Goal: Information Seeking & Learning: Learn about a topic

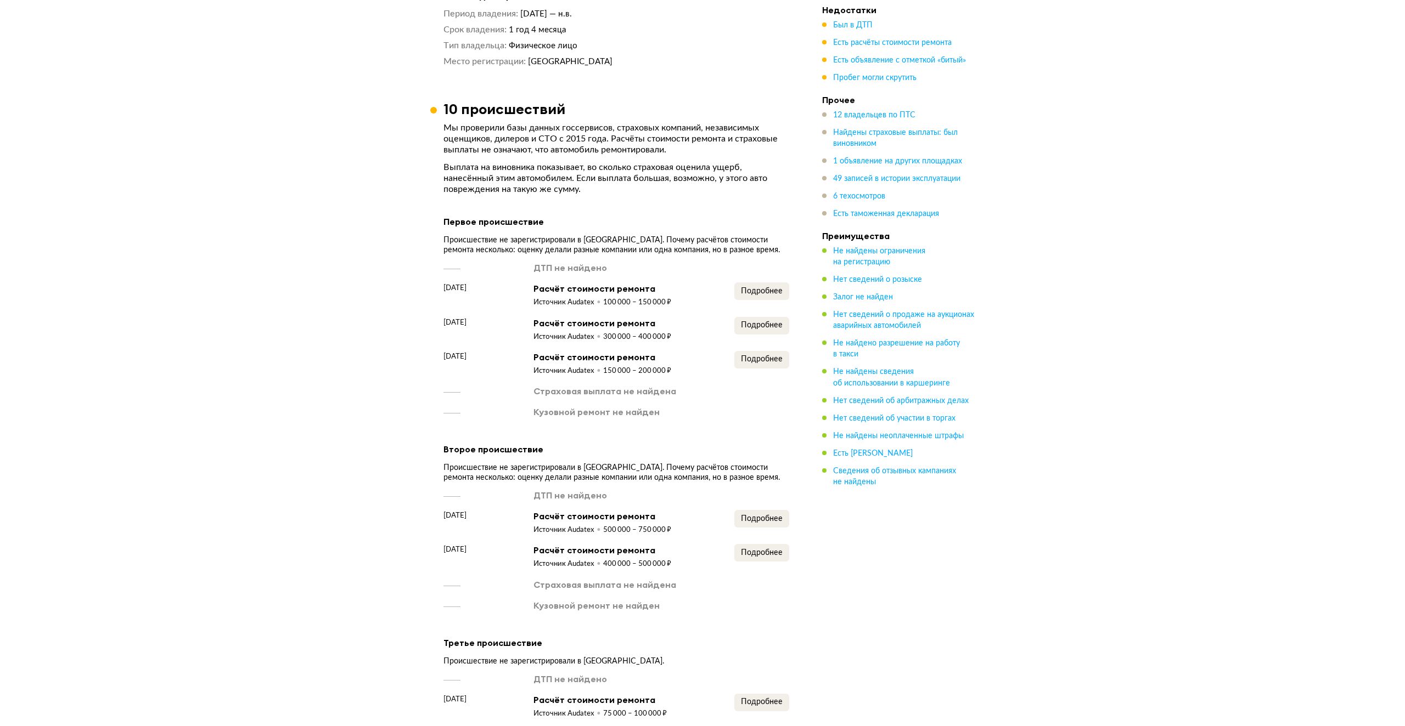
scroll to position [2195, 0]
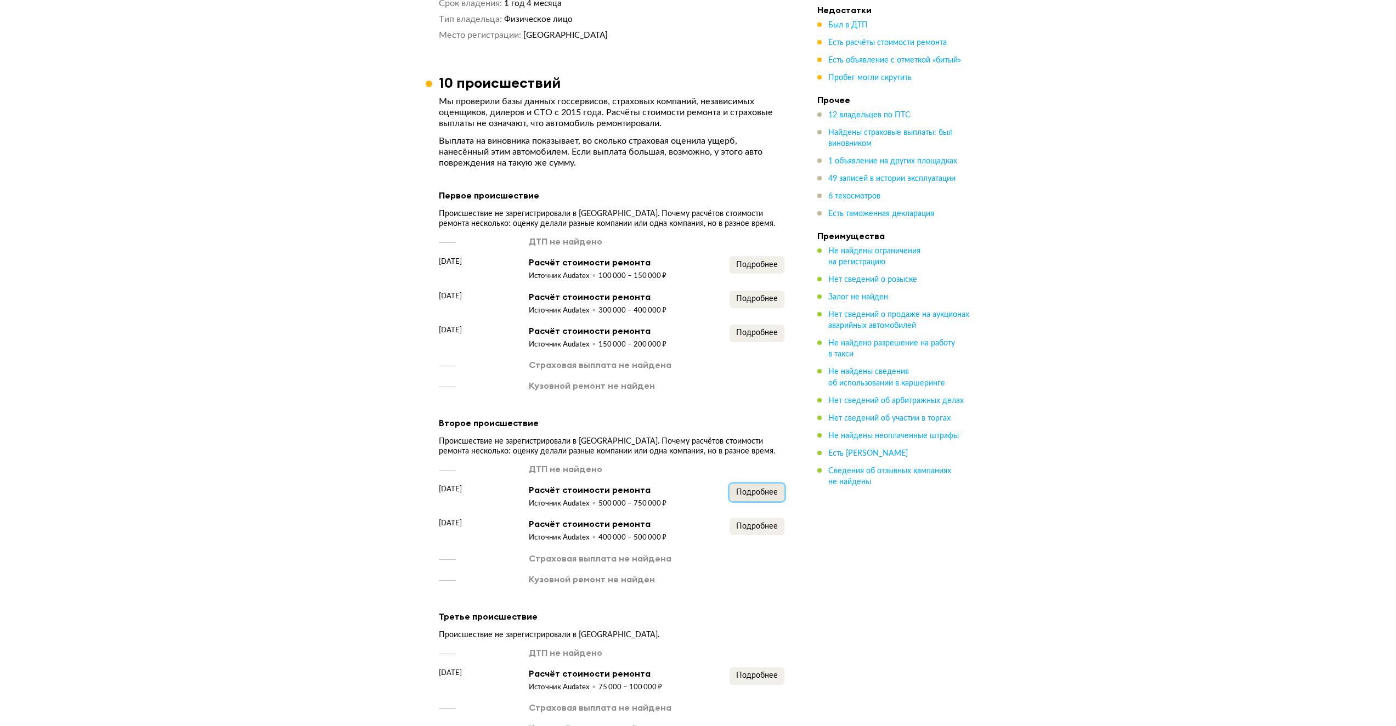
click at [759, 489] on span "Подробнее" at bounding box center [757, 493] width 42 height 8
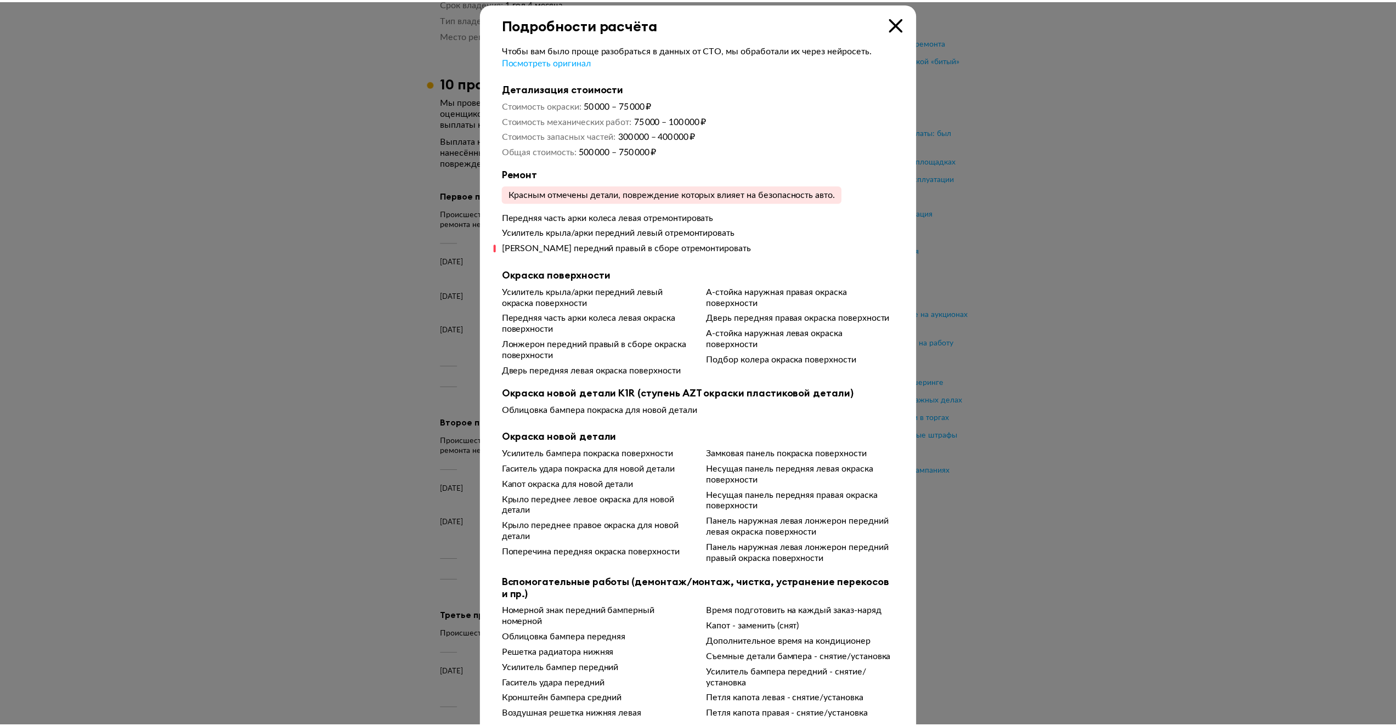
scroll to position [0, 0]
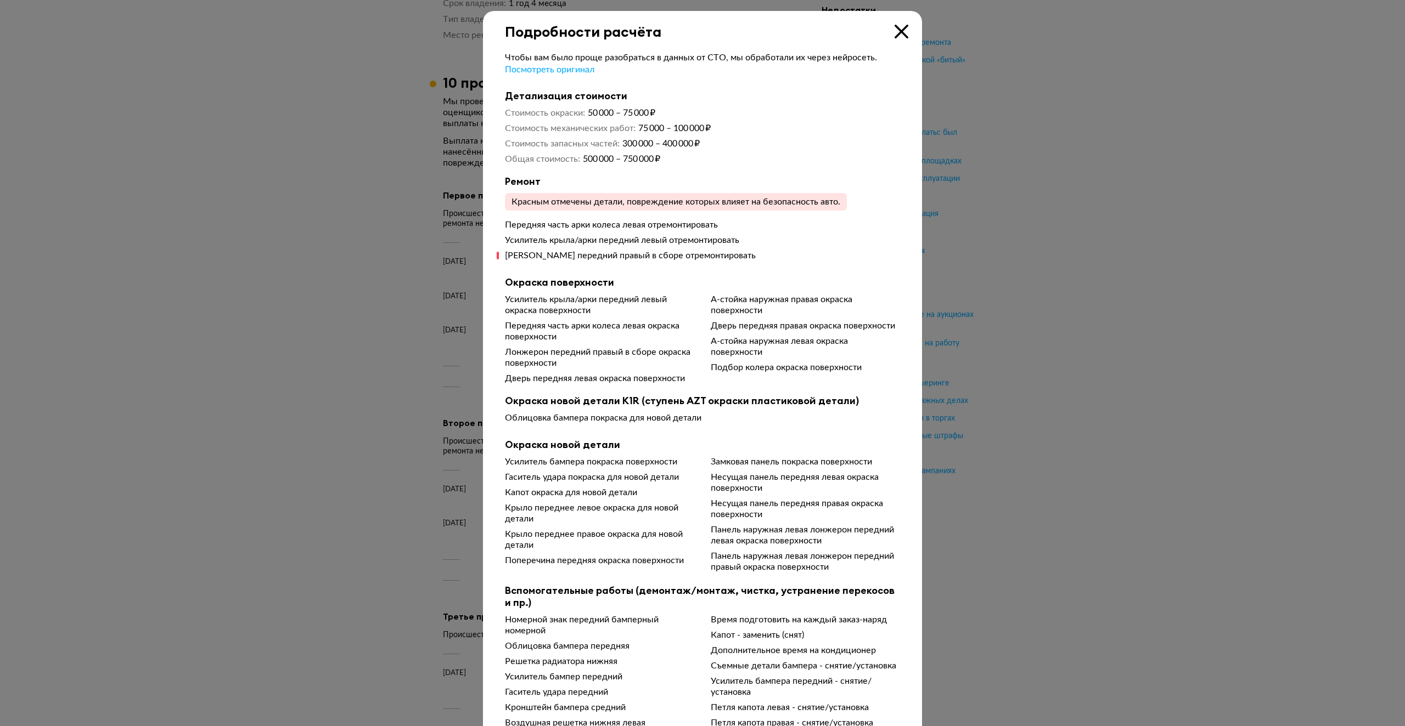
click at [899, 33] on icon at bounding box center [901, 32] width 14 height 14
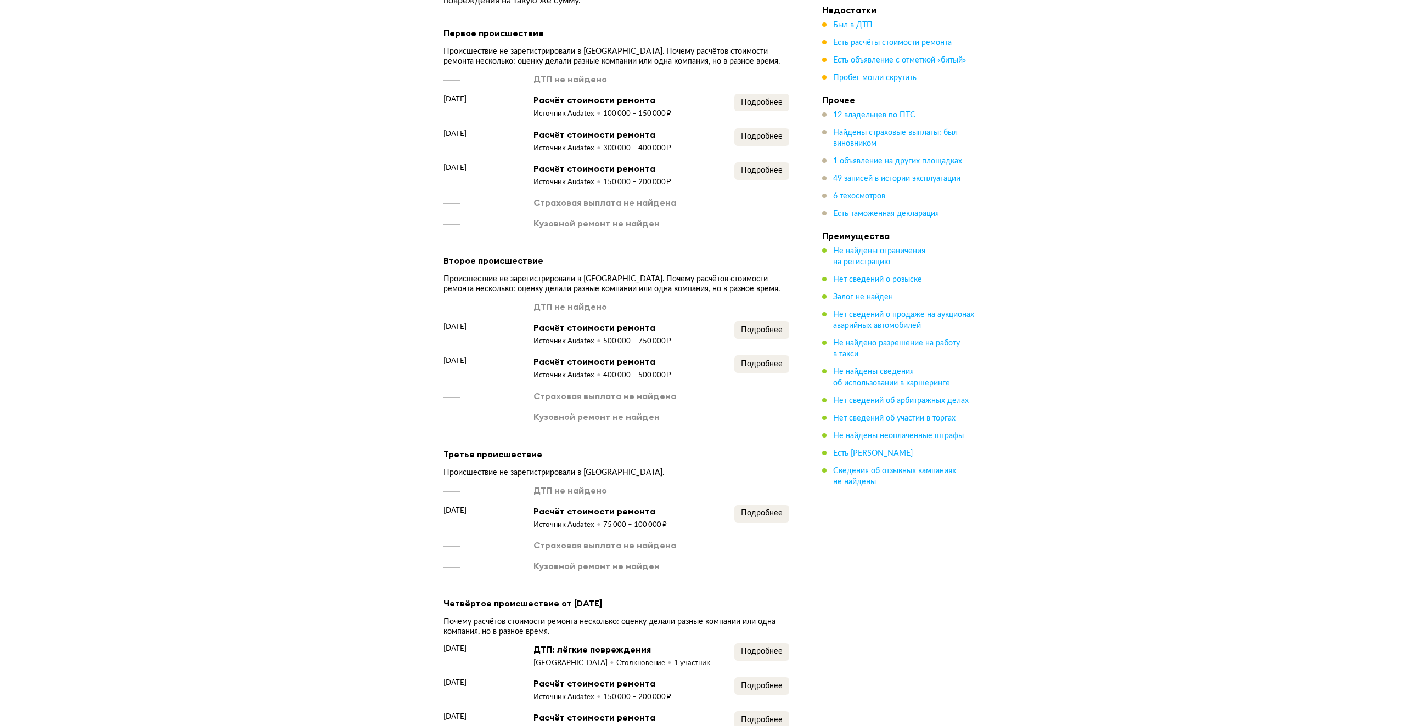
scroll to position [2359, 0]
click at [759, 324] on span "Подробнее" at bounding box center [757, 328] width 42 height 8
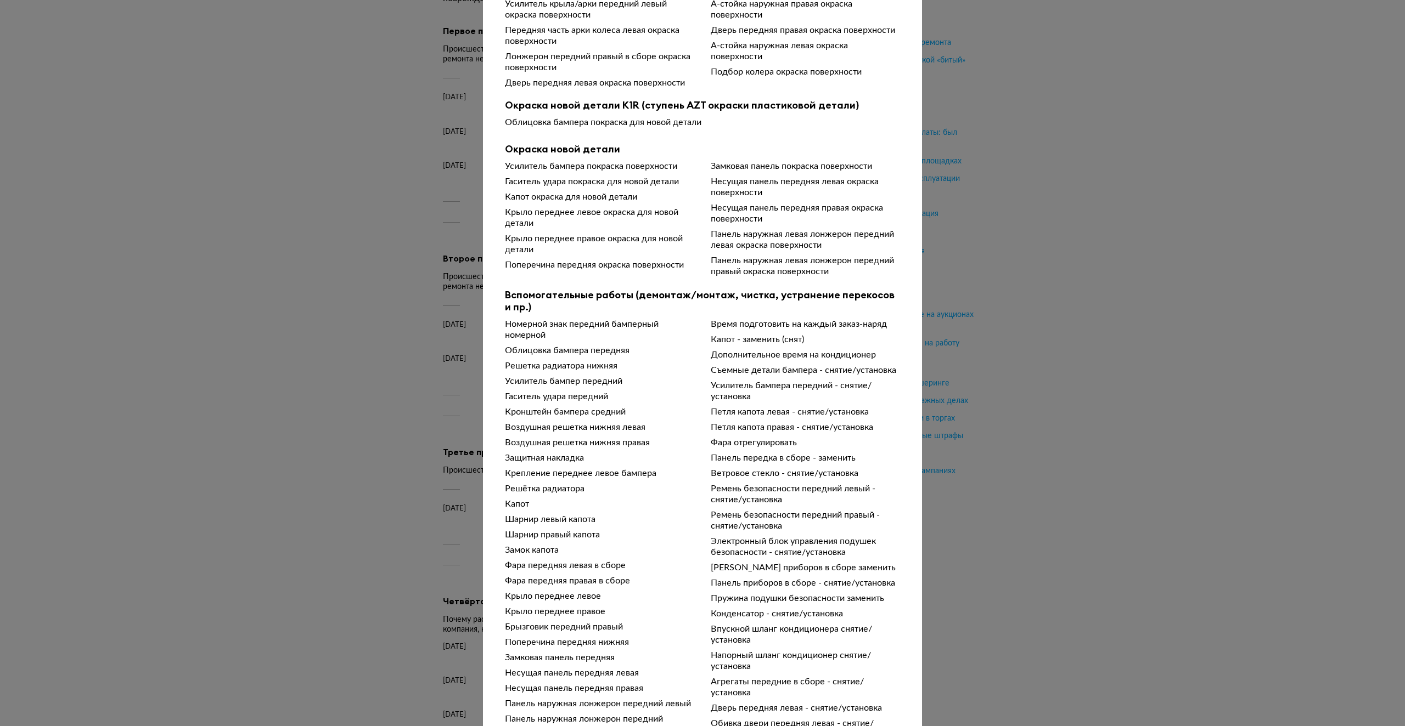
scroll to position [376, 0]
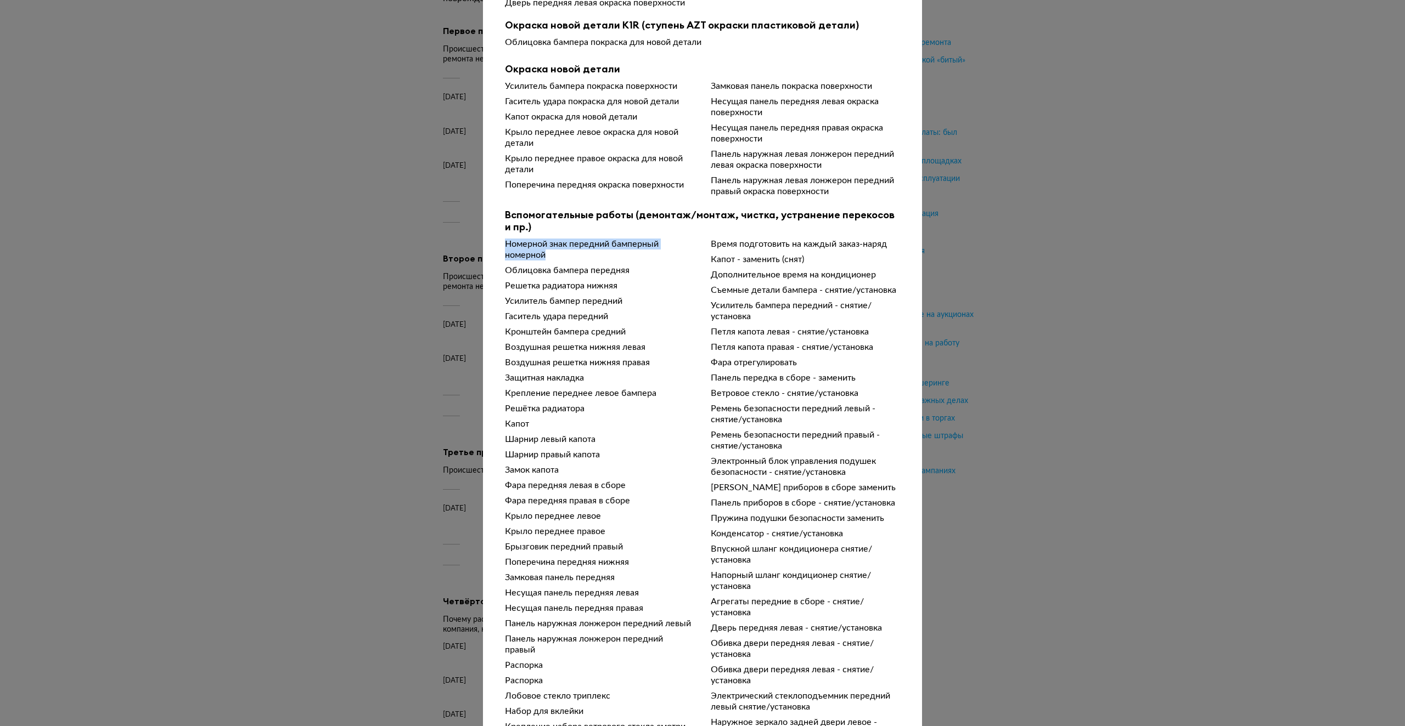
drag, startPoint x: 496, startPoint y: 250, endPoint x: 643, endPoint y: 265, distance: 147.9
click at [643, 265] on div "Чтобы вам было проще разобраться в данных от СТО, мы обработали их через нейрос…" at bounding box center [702, 375] width 439 height 1422
click at [686, 310] on div "Номерной знак передний бамперный номерной Облицовка бампера передняя Решетка ра…" at bounding box center [702, 662] width 395 height 847
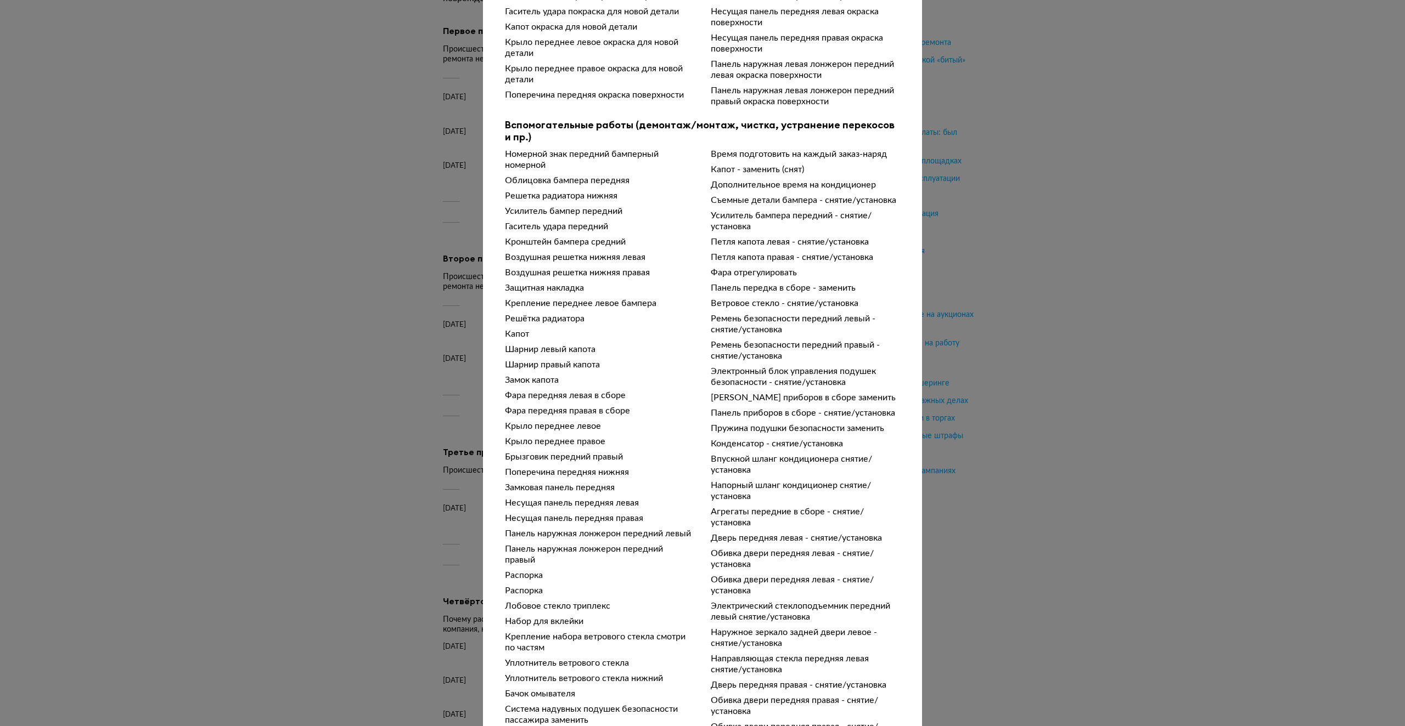
scroll to position [486, 0]
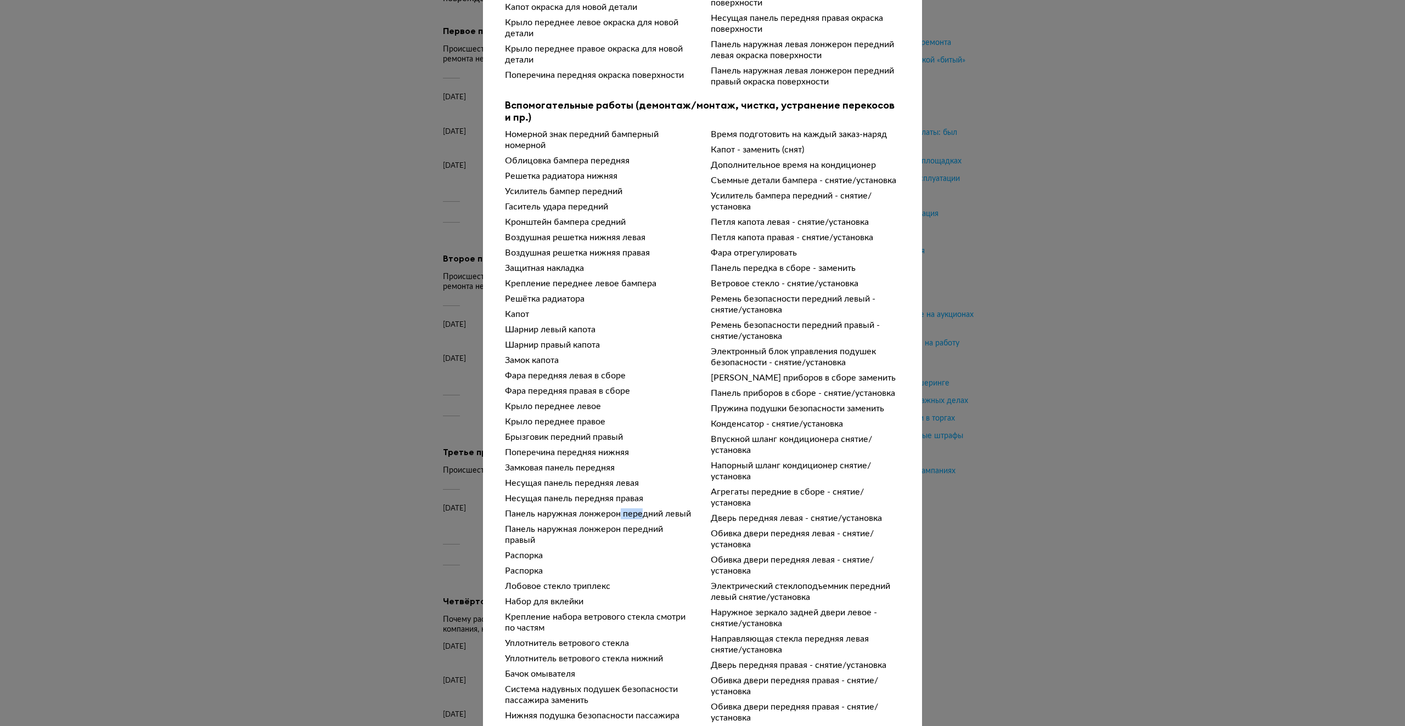
drag, startPoint x: 617, startPoint y: 518, endPoint x: 637, endPoint y: 521, distance: 19.9
click at [637, 520] on div "Панель наружная лонжерон передний левый" at bounding box center [599, 514] width 189 height 11
click at [689, 520] on div "Панель наружная лонжерон передний левый" at bounding box center [599, 514] width 189 height 11
drag, startPoint x: 686, startPoint y: 520, endPoint x: 500, endPoint y: 518, distance: 185.5
click at [505, 518] on div "Панель наружная лонжерон передний левый" at bounding box center [599, 514] width 189 height 11
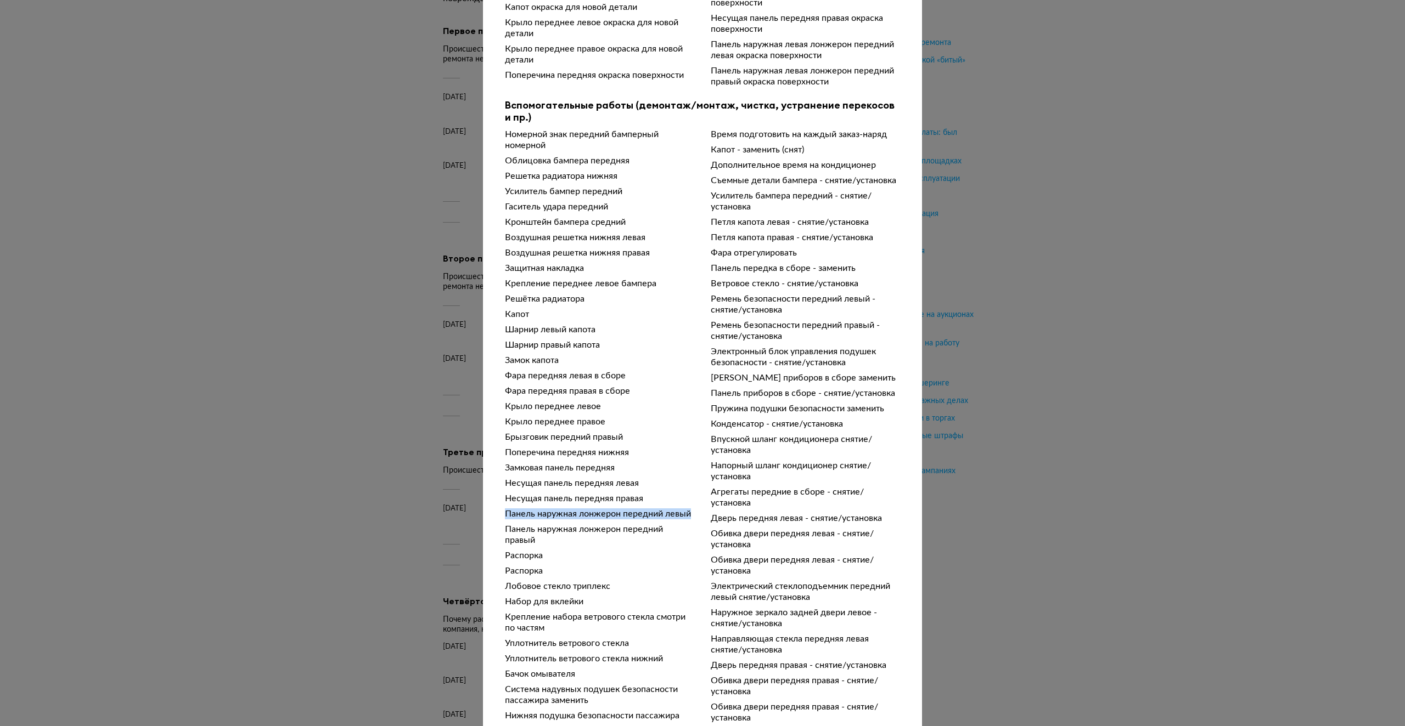
copy div "Панель наружная лонжерон передний левый"
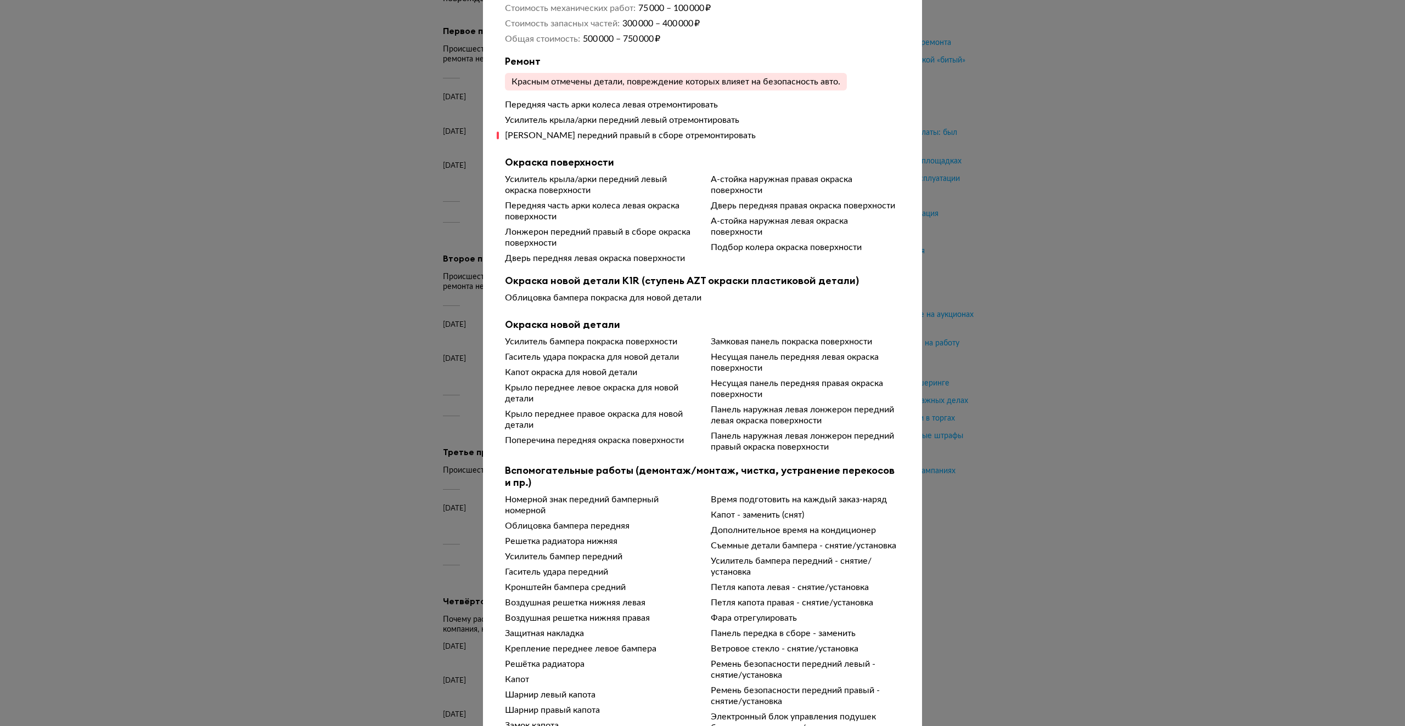
scroll to position [0, 0]
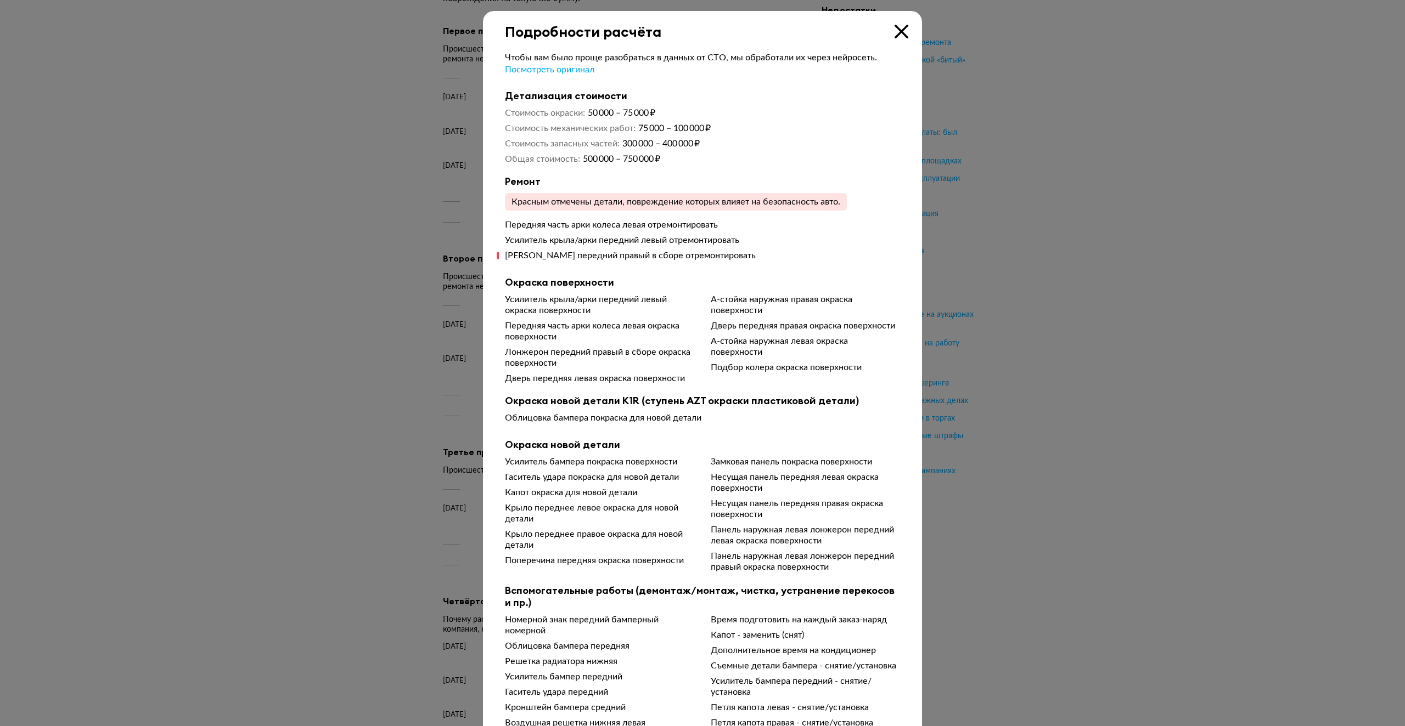
click at [902, 34] on icon at bounding box center [901, 32] width 14 height 14
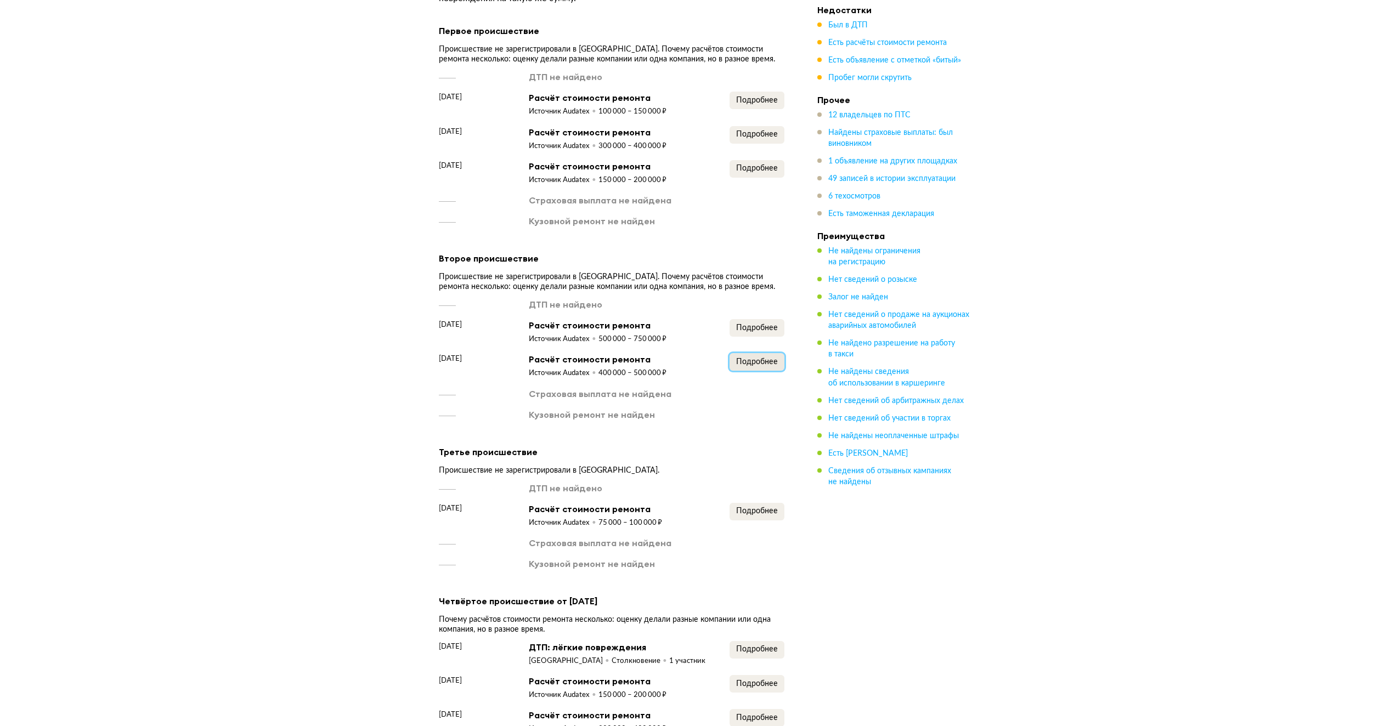
click at [751, 358] on span "Подробнее" at bounding box center [757, 362] width 42 height 8
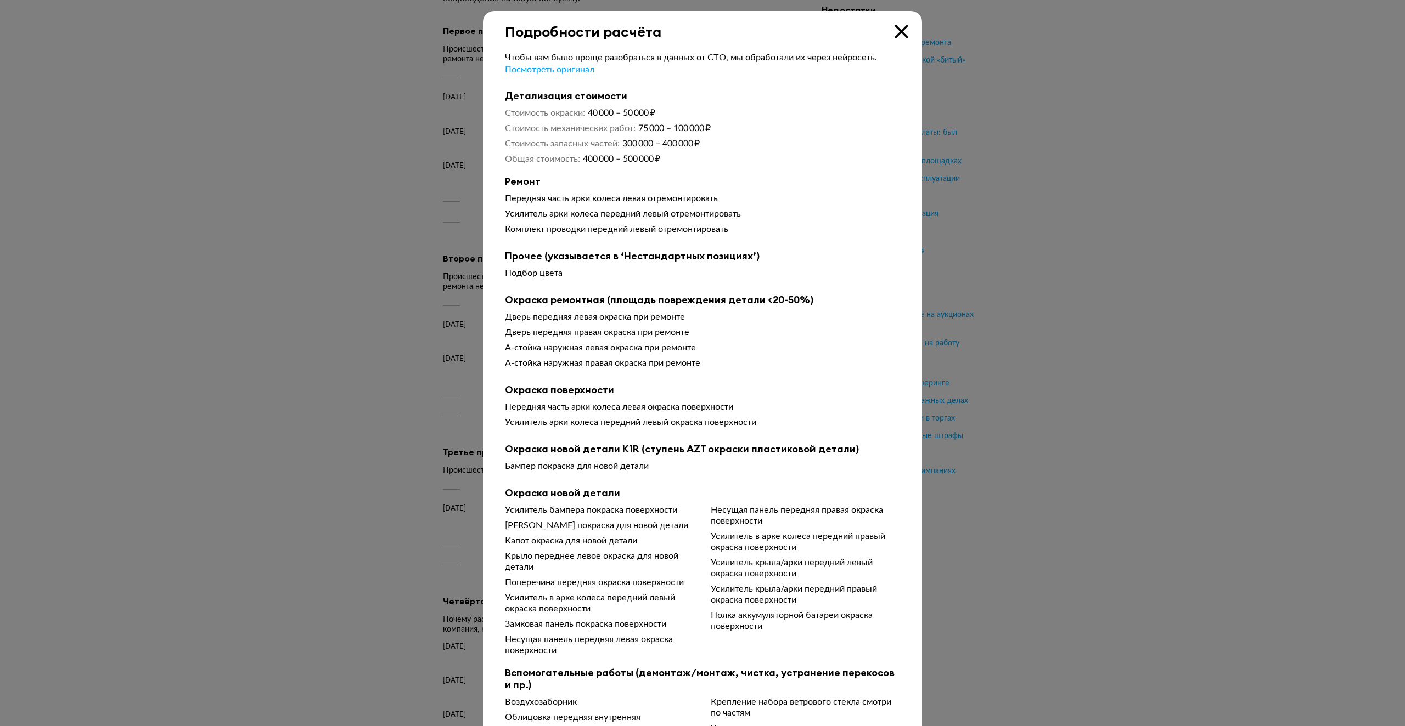
click at [902, 32] on icon at bounding box center [901, 32] width 14 height 14
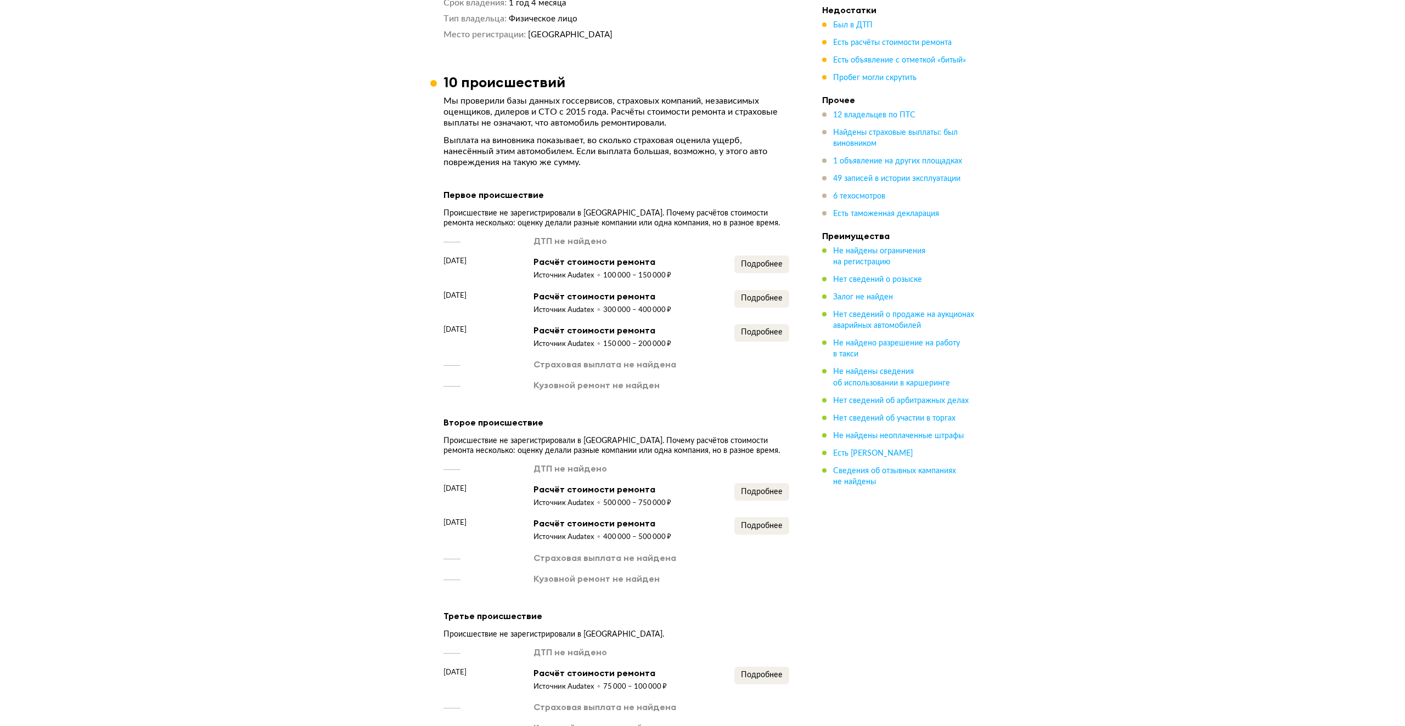
scroll to position [2195, 0]
click at [751, 295] on span "Подробнее" at bounding box center [757, 299] width 42 height 8
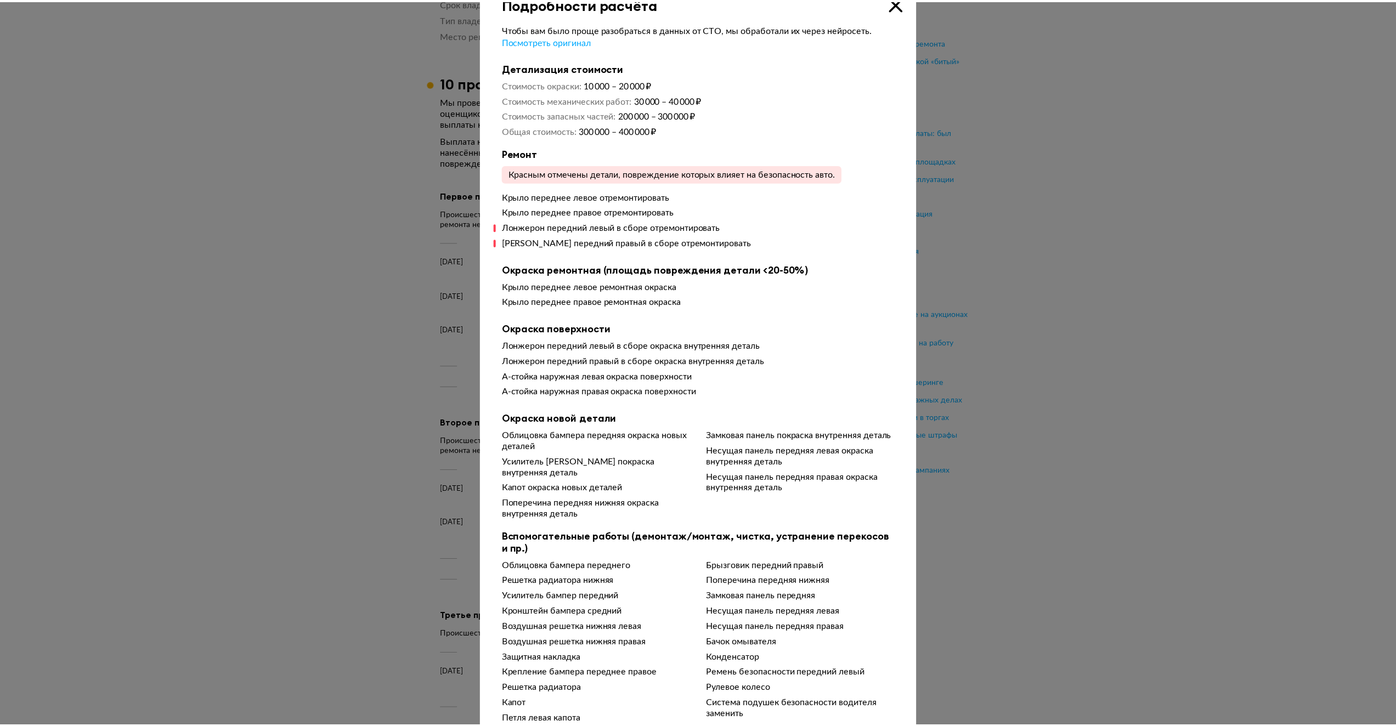
scroll to position [0, 0]
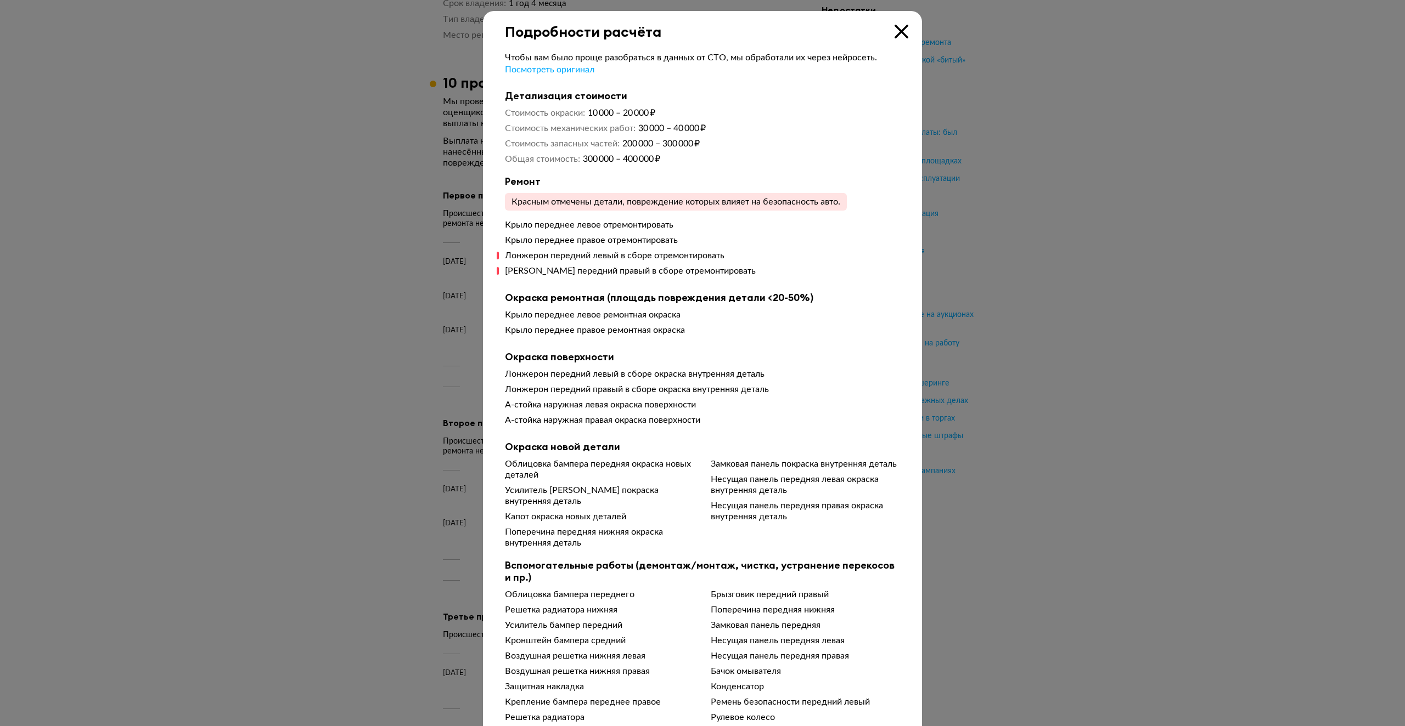
click at [895, 33] on icon at bounding box center [901, 32] width 14 height 14
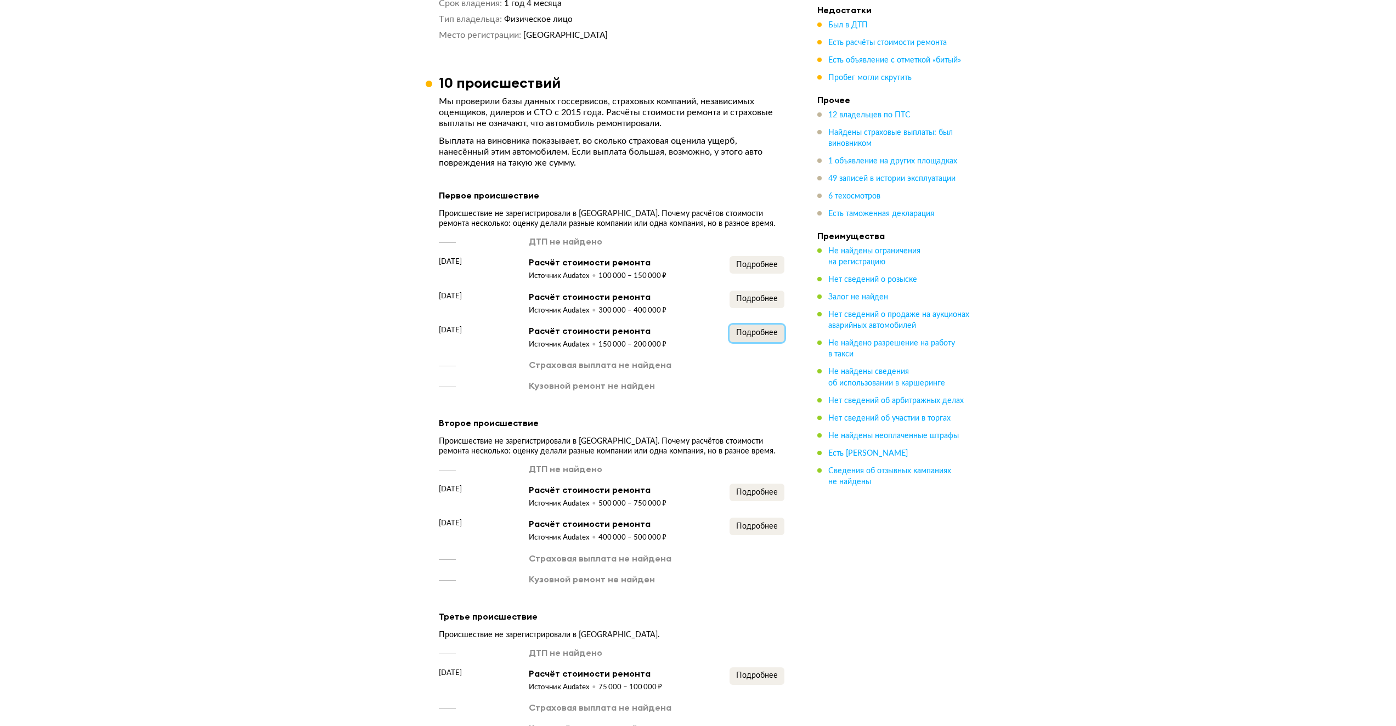
click at [754, 329] on span "Подробнее" at bounding box center [757, 333] width 42 height 8
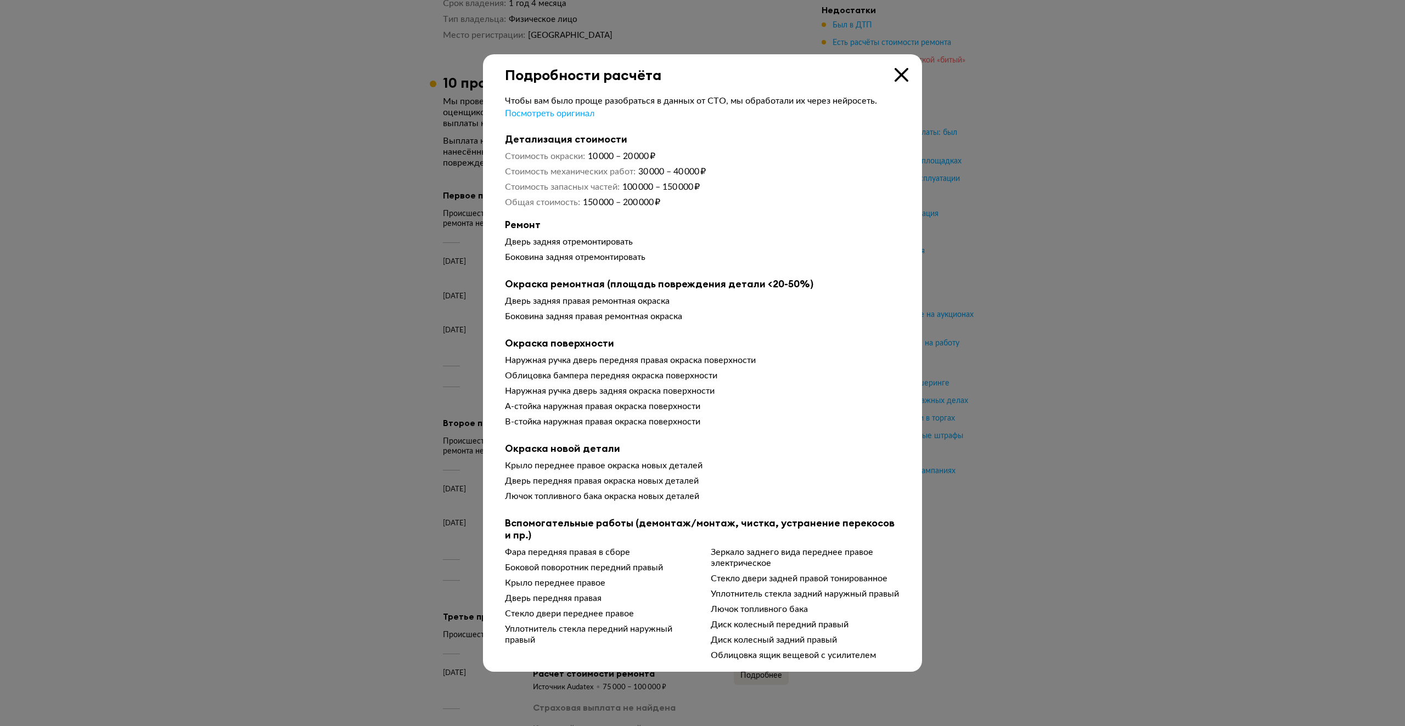
click at [904, 68] on icon at bounding box center [901, 75] width 14 height 14
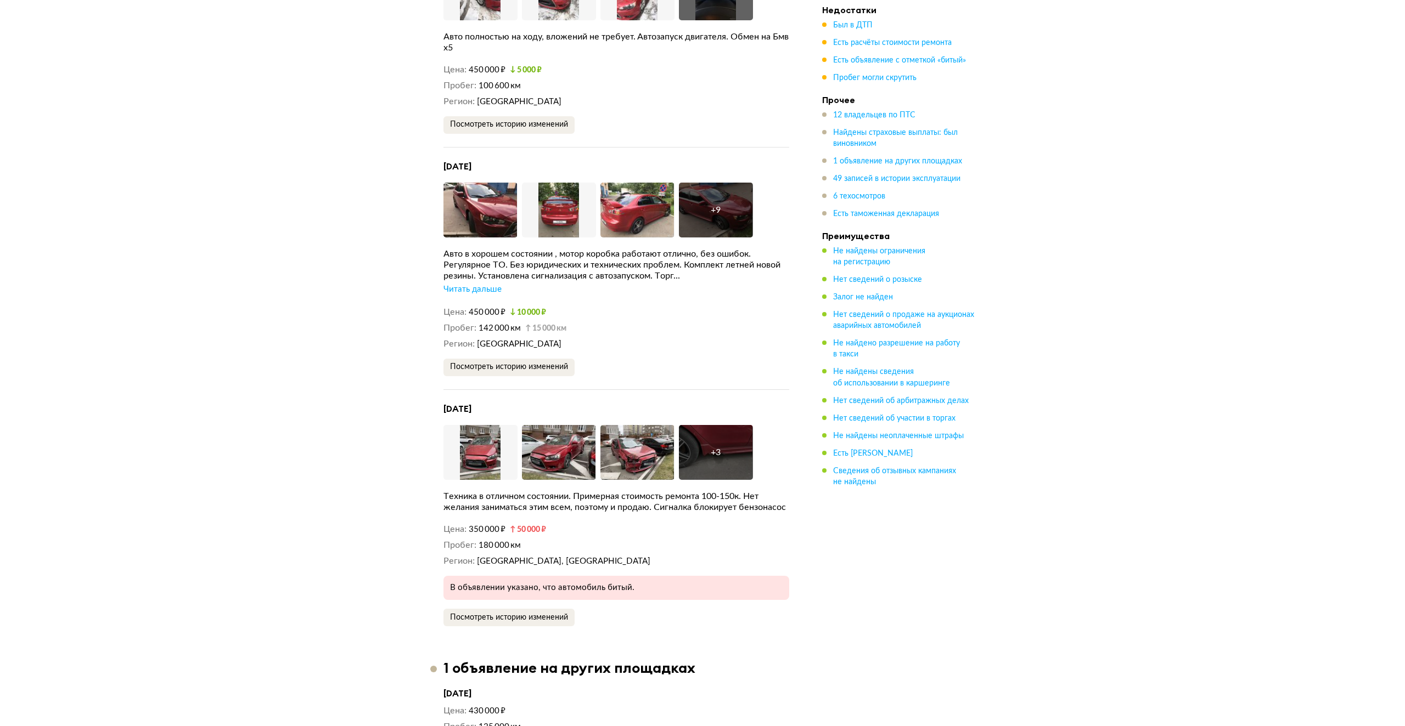
scroll to position [5487, 0]
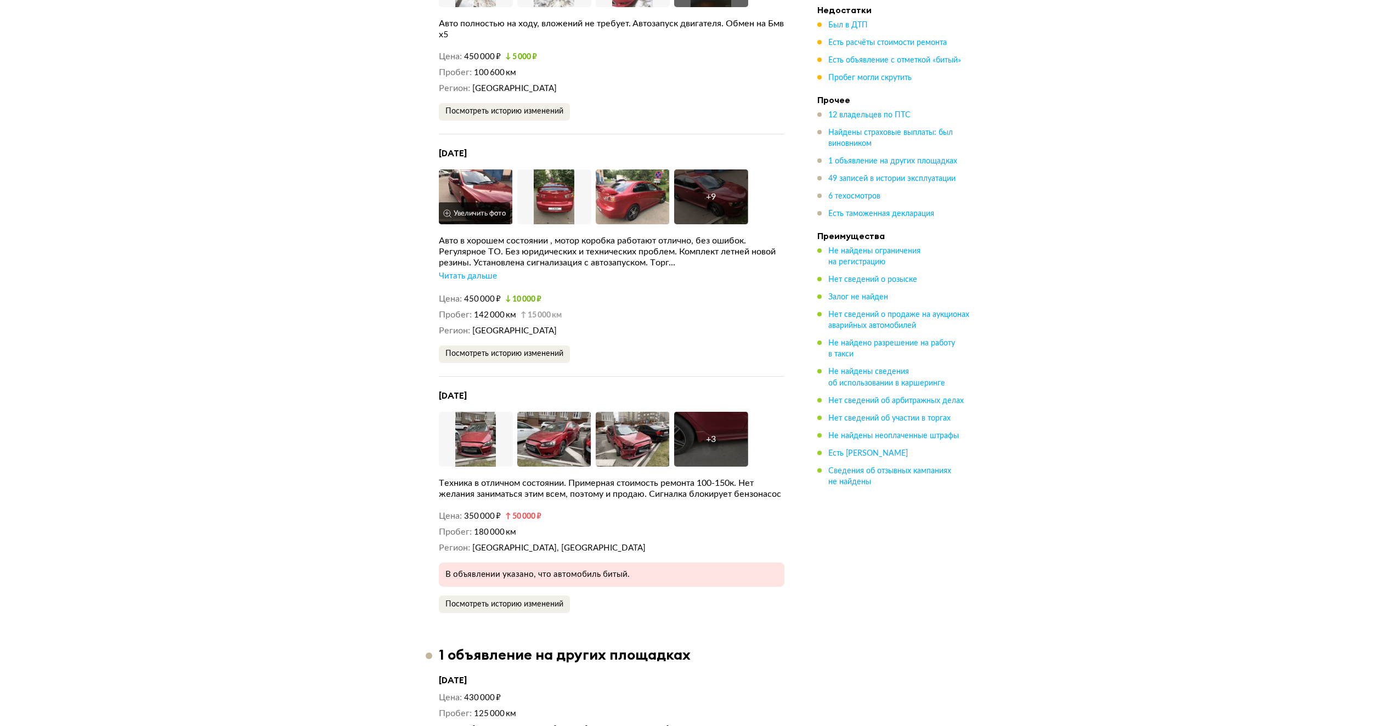
click at [482, 180] on img at bounding box center [476, 197] width 74 height 55
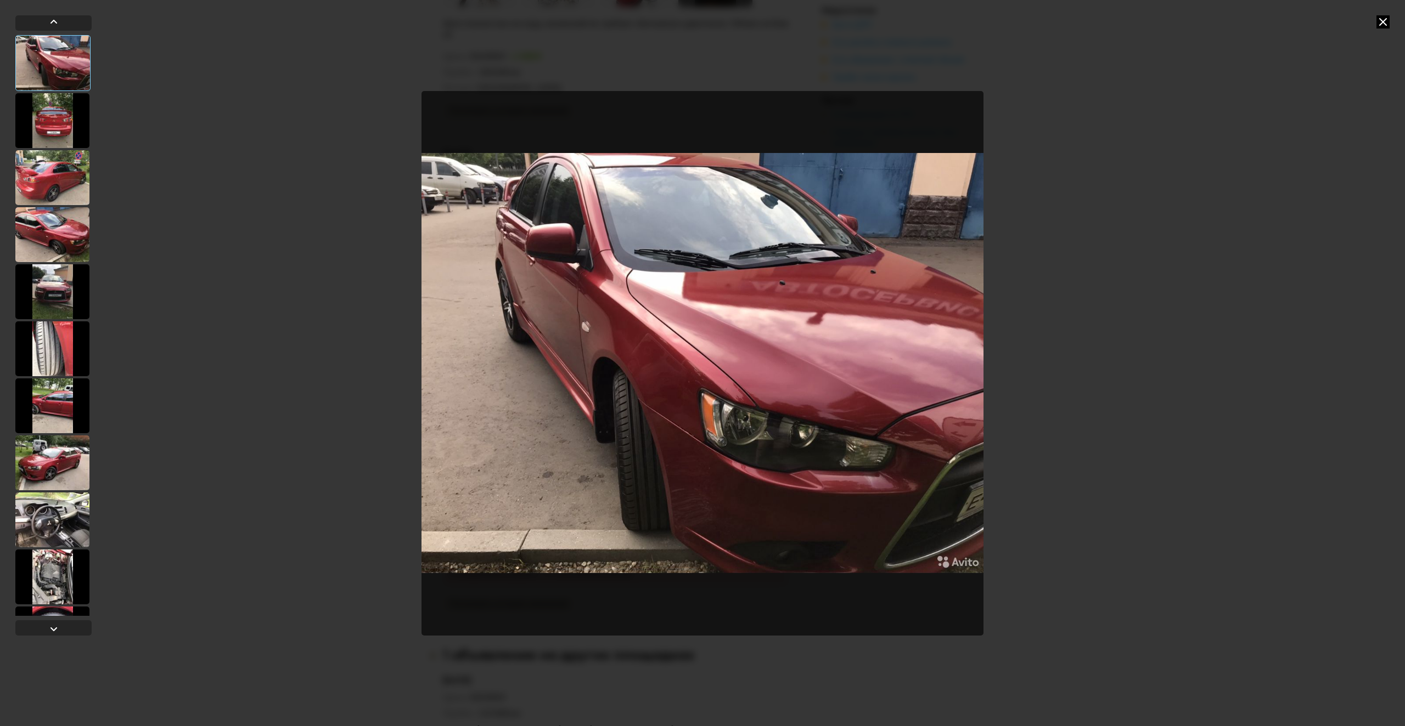
click at [61, 132] on div at bounding box center [52, 120] width 74 height 55
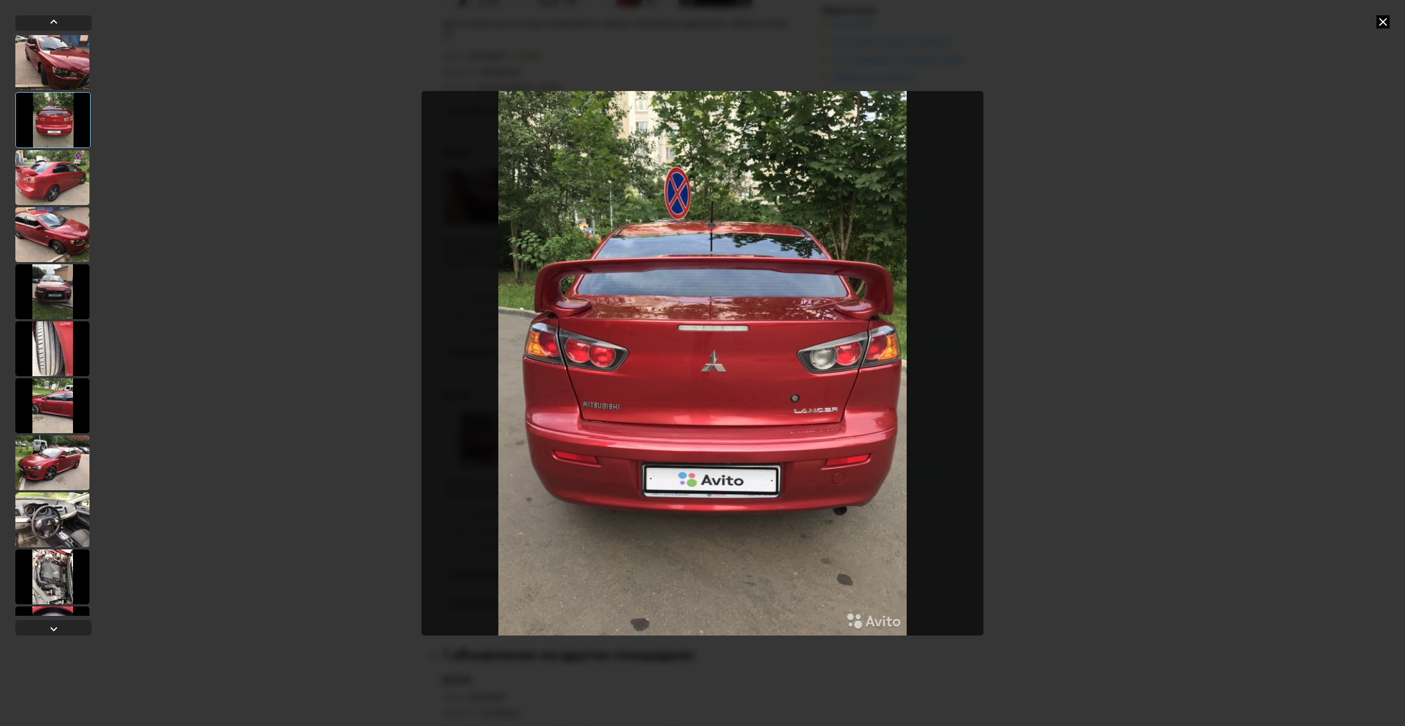
click at [50, 170] on div at bounding box center [52, 177] width 74 height 55
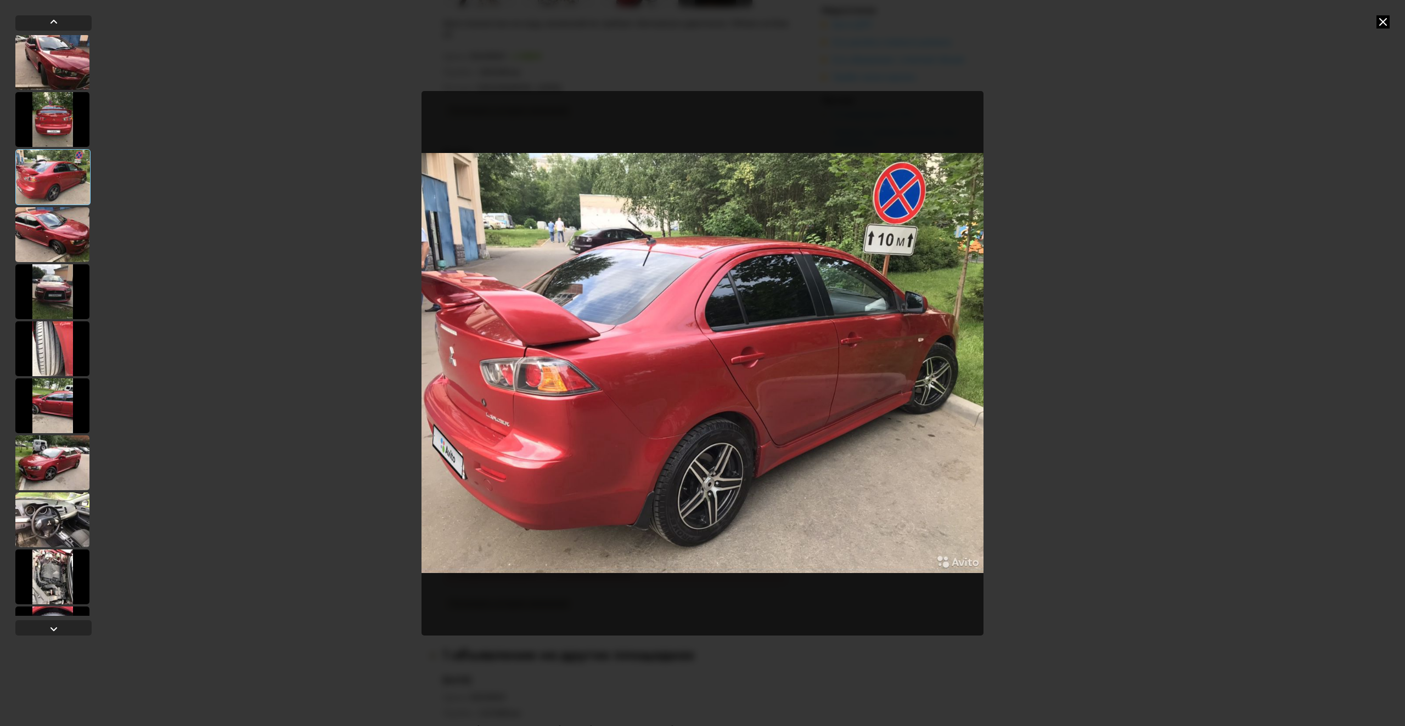
click at [62, 226] on div at bounding box center [52, 234] width 74 height 55
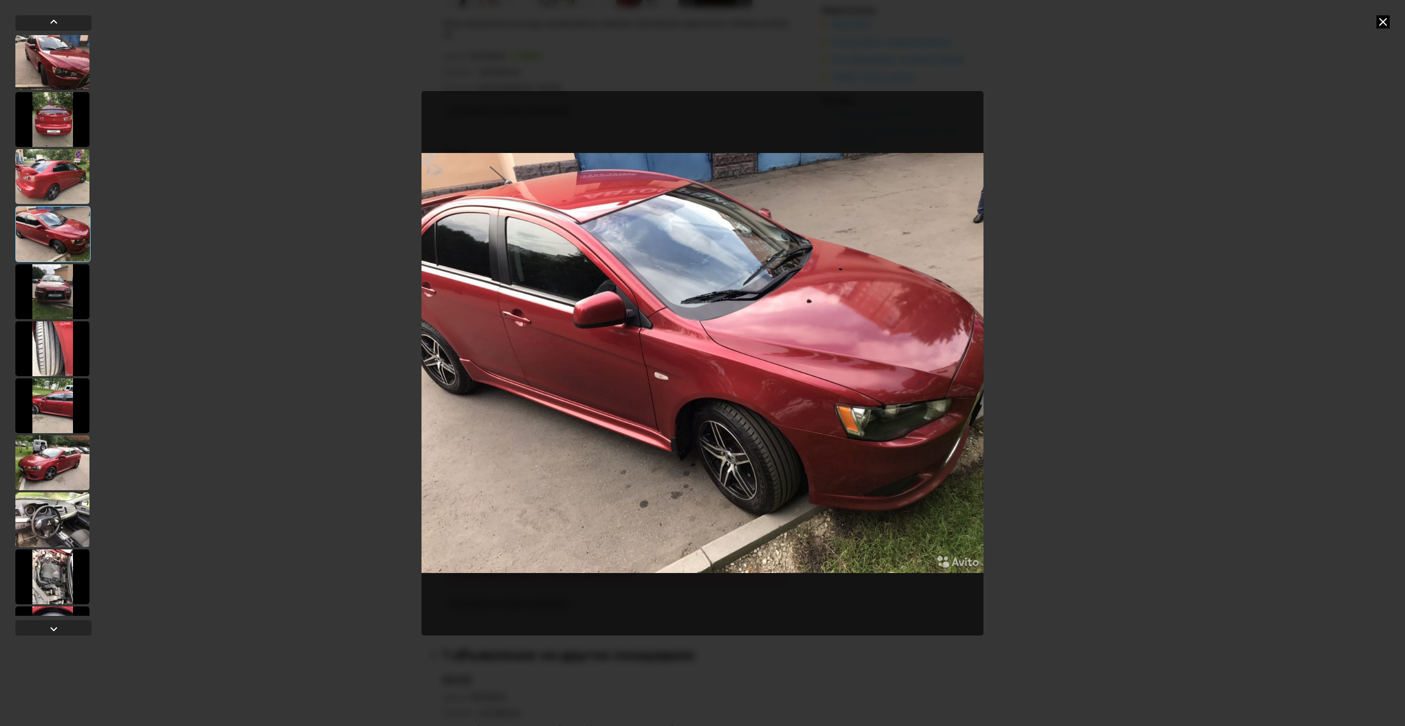
click at [72, 291] on div at bounding box center [52, 291] width 74 height 55
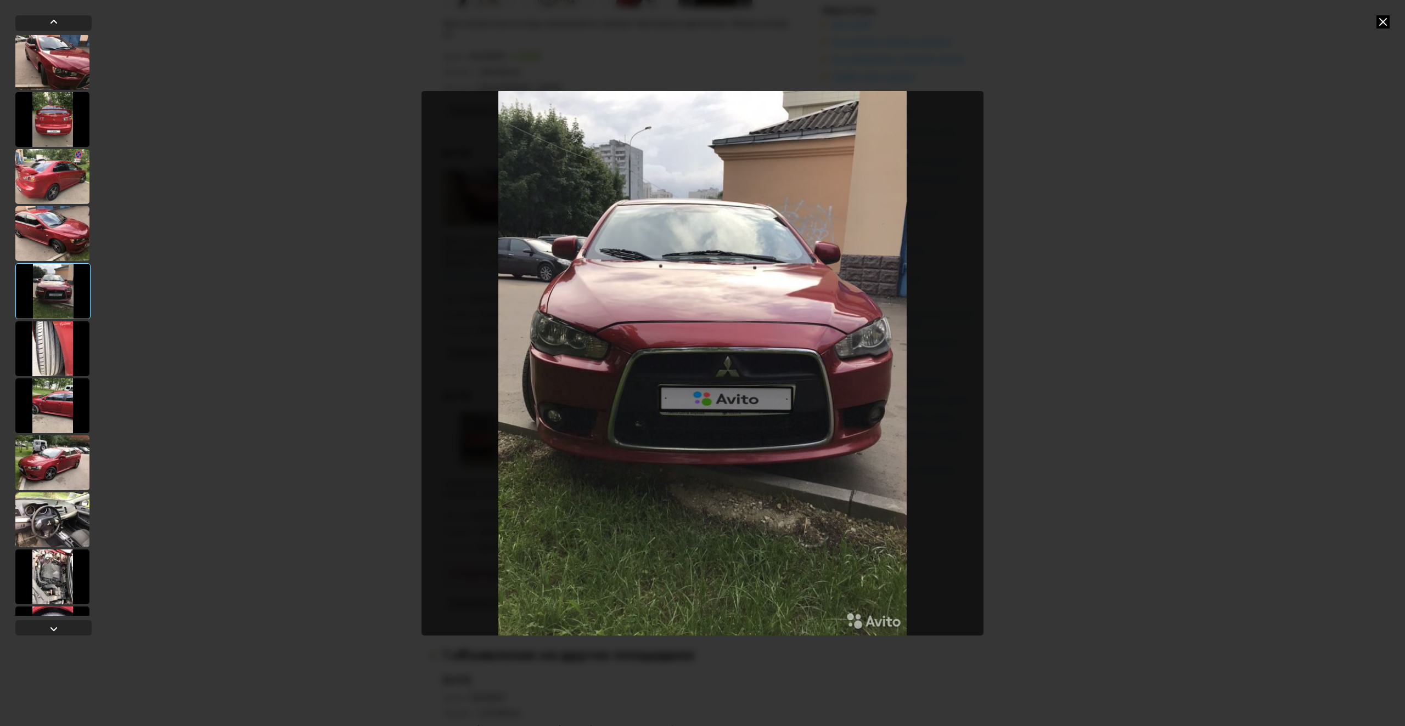
click at [67, 347] on div at bounding box center [52, 349] width 74 height 55
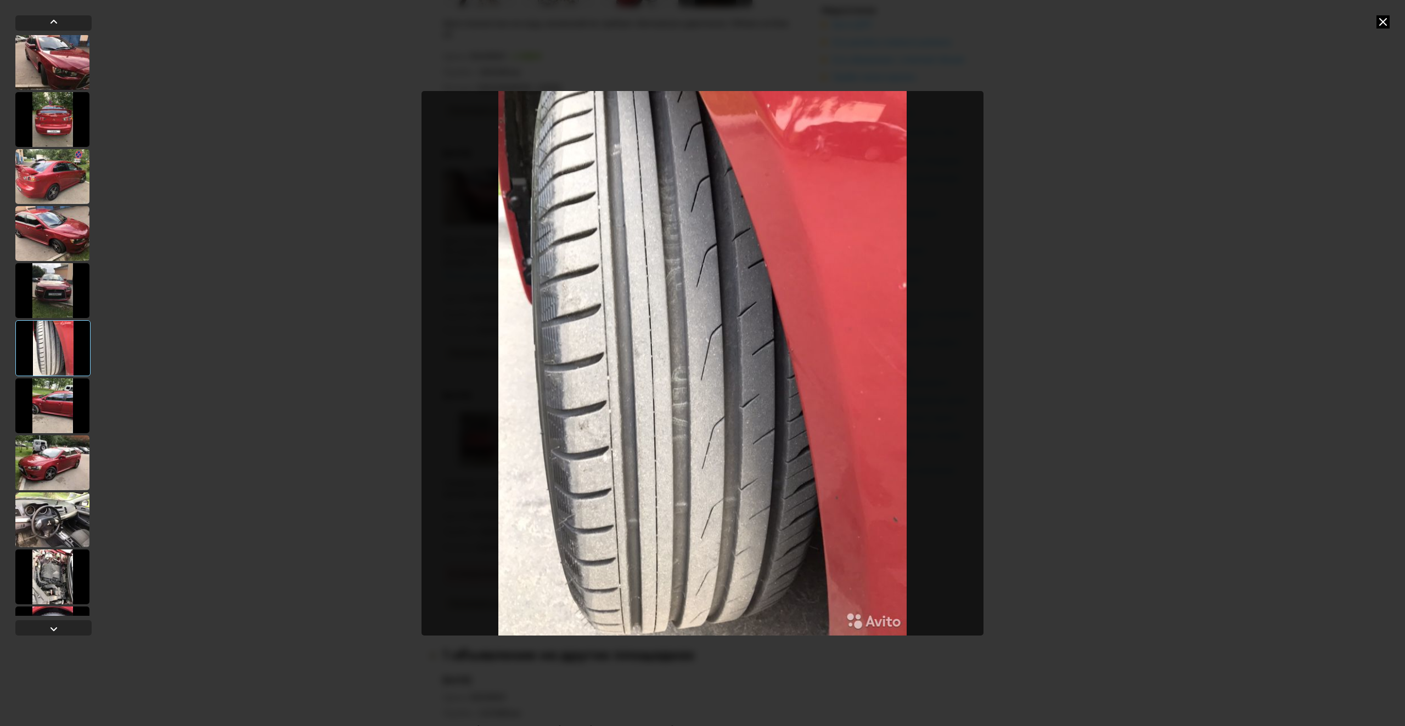
click at [64, 405] on div at bounding box center [52, 406] width 74 height 55
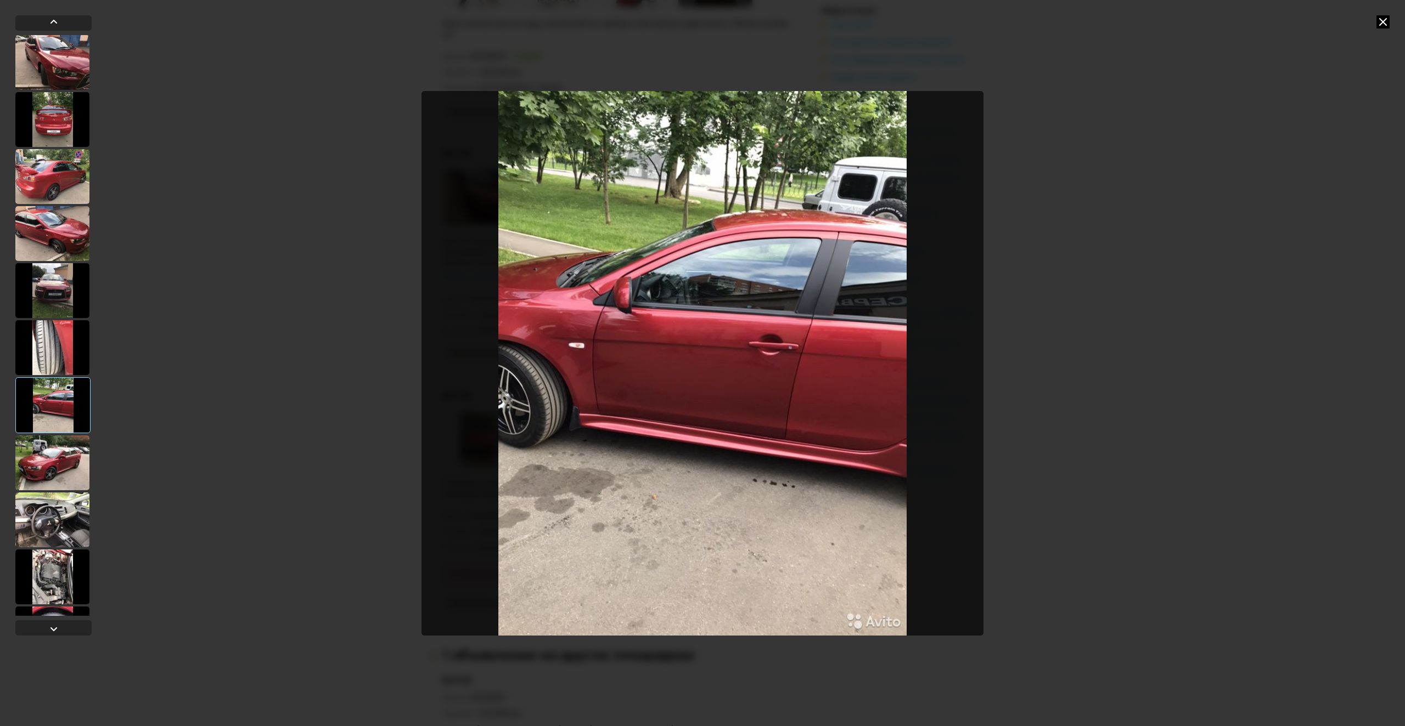
click at [74, 470] on div at bounding box center [52, 463] width 74 height 55
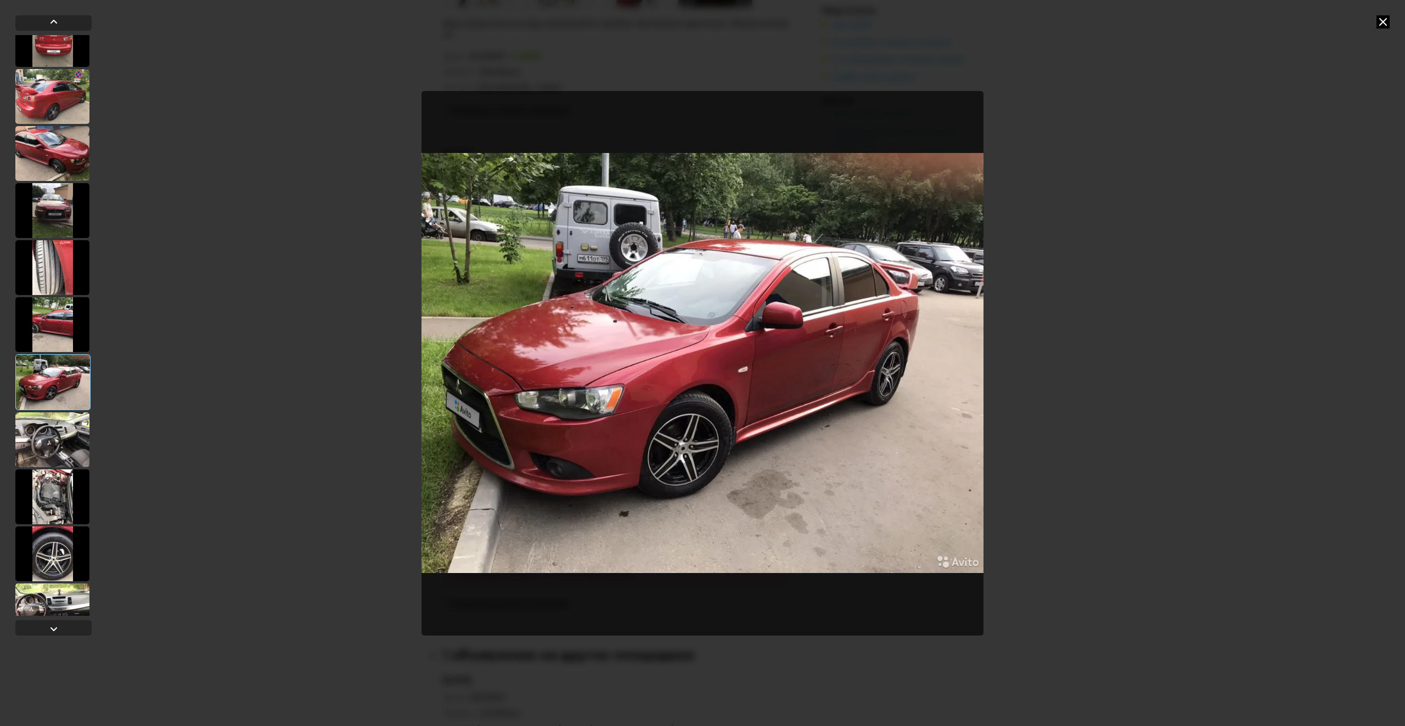
scroll to position [105, 0]
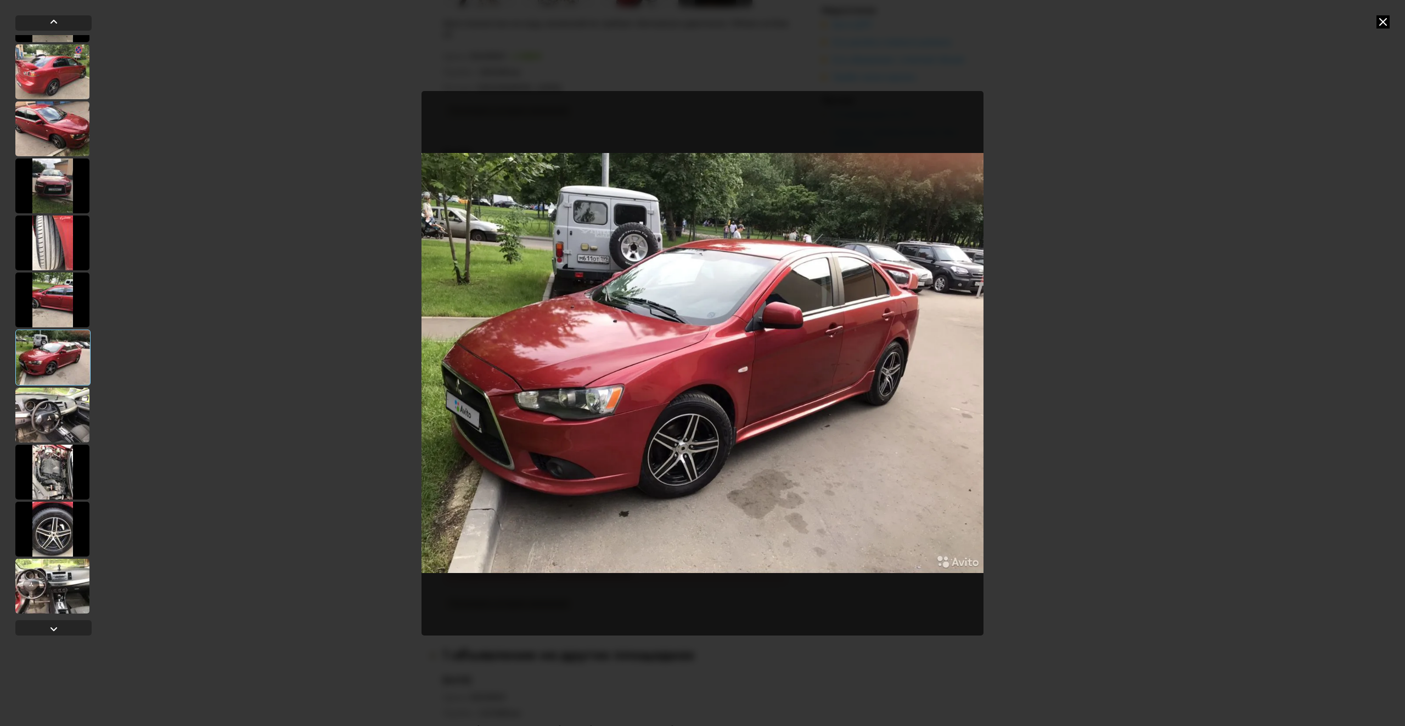
click at [57, 420] on div at bounding box center [52, 415] width 74 height 55
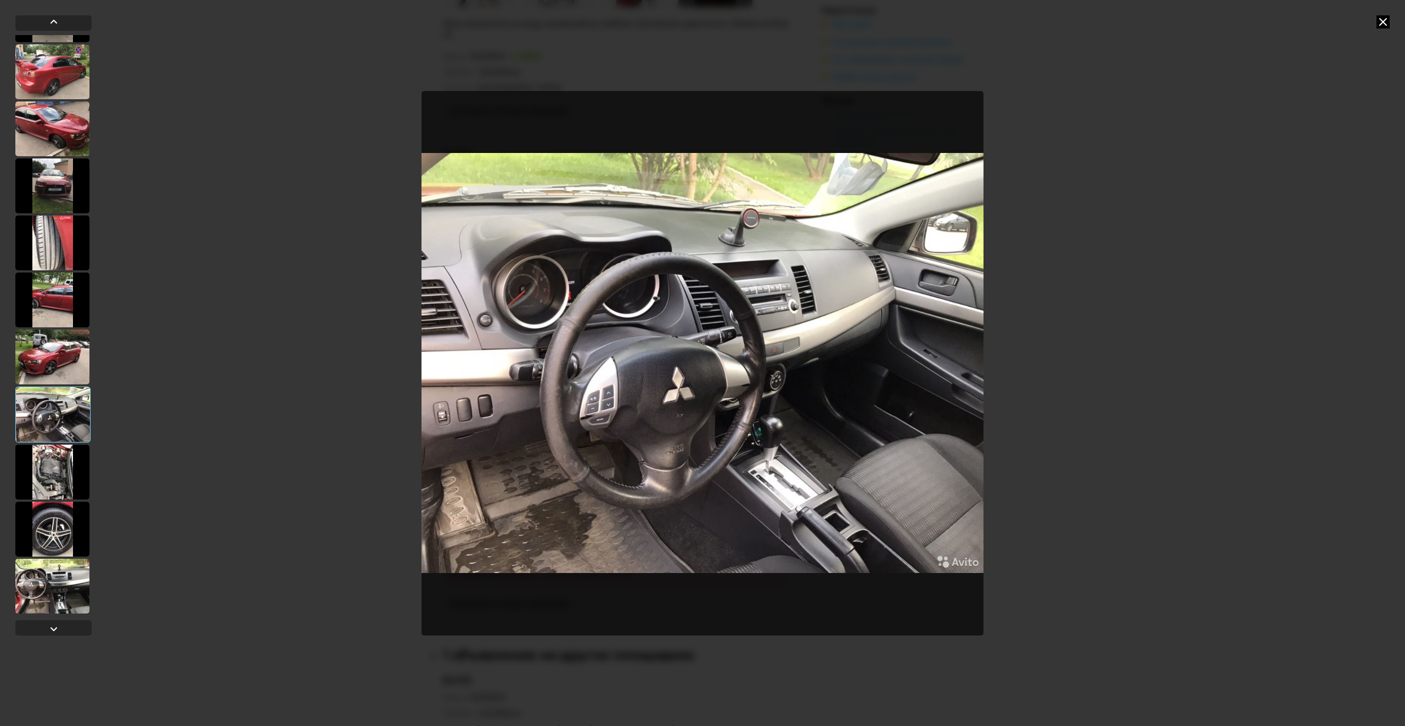
click at [61, 470] on div at bounding box center [52, 472] width 74 height 55
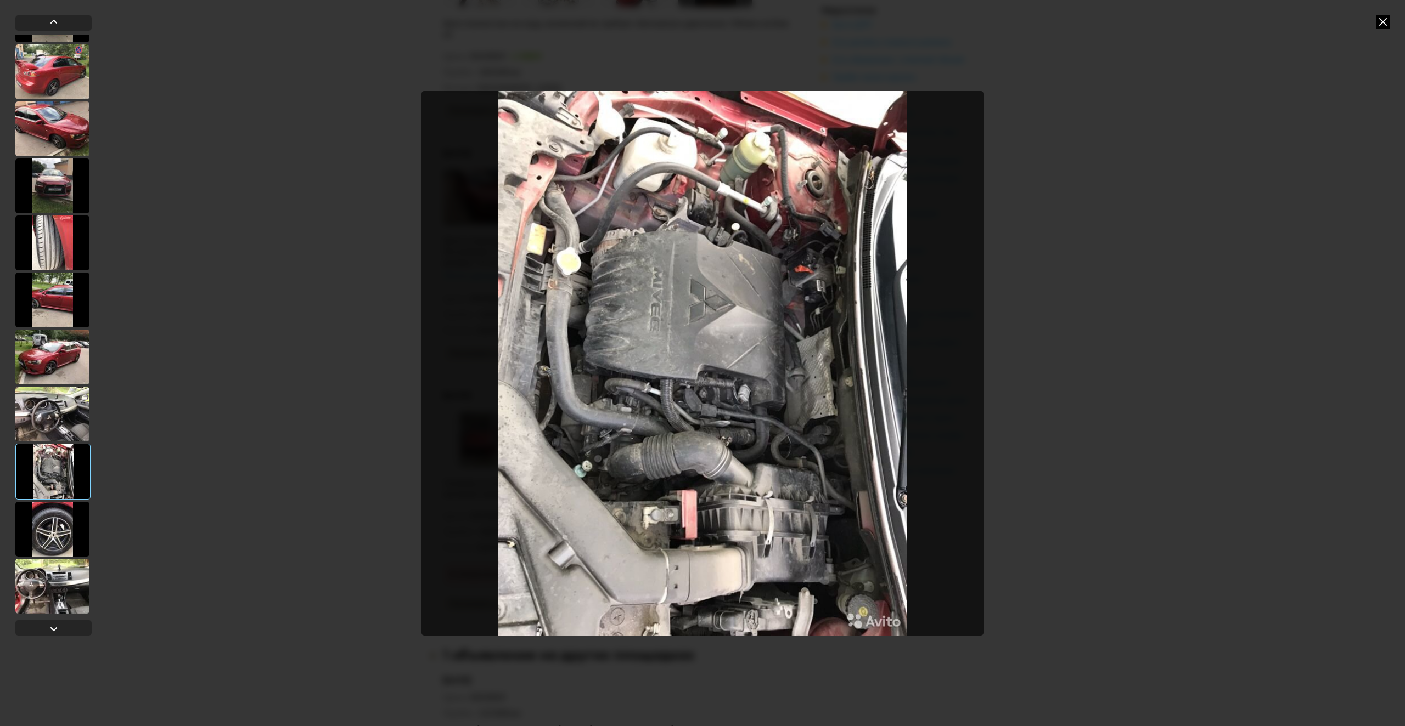
click at [72, 523] on div at bounding box center [52, 529] width 74 height 55
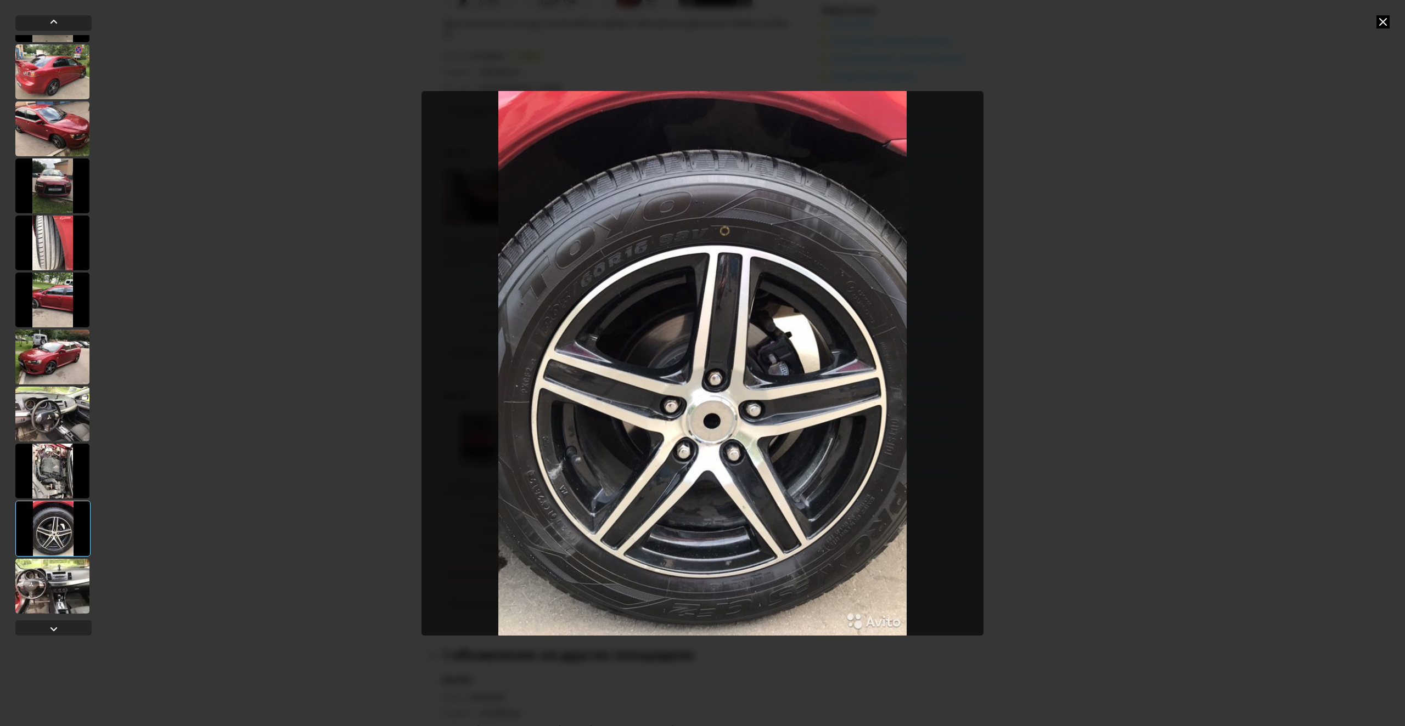
click at [54, 583] on div at bounding box center [52, 586] width 74 height 55
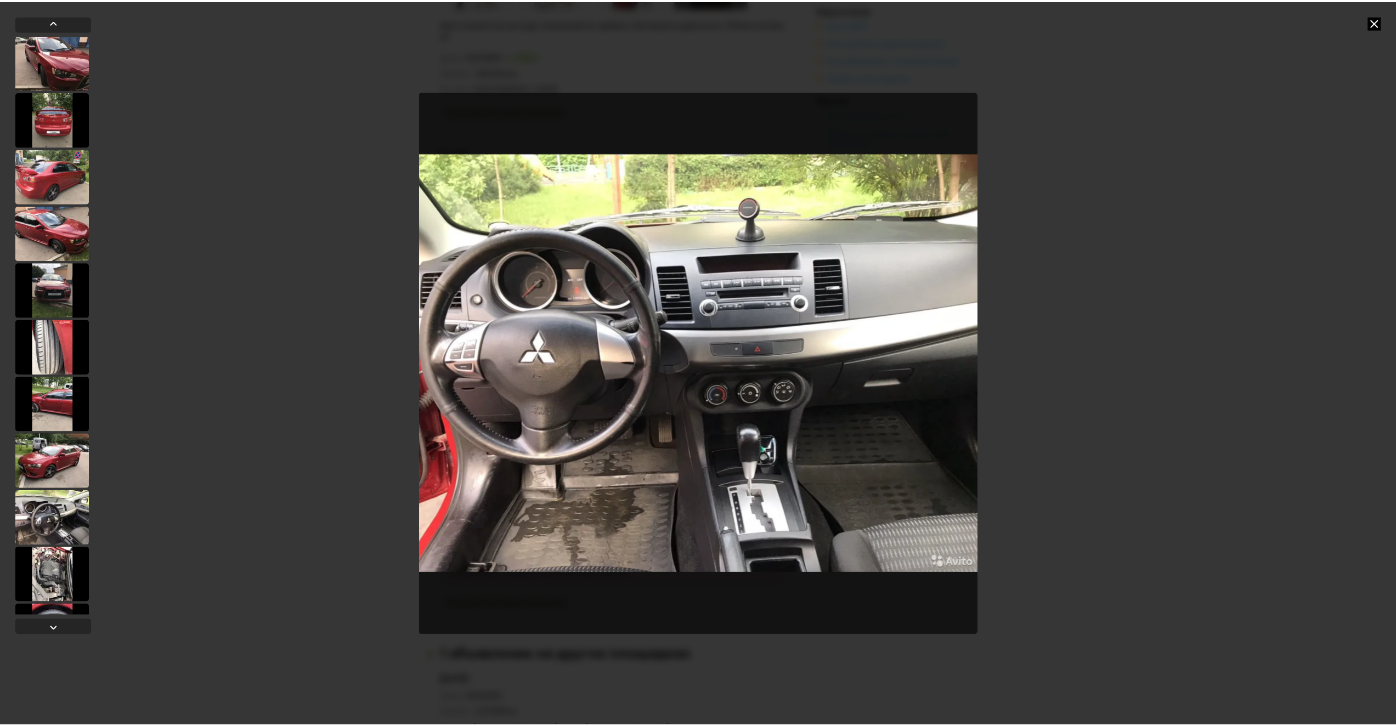
scroll to position [0, 0]
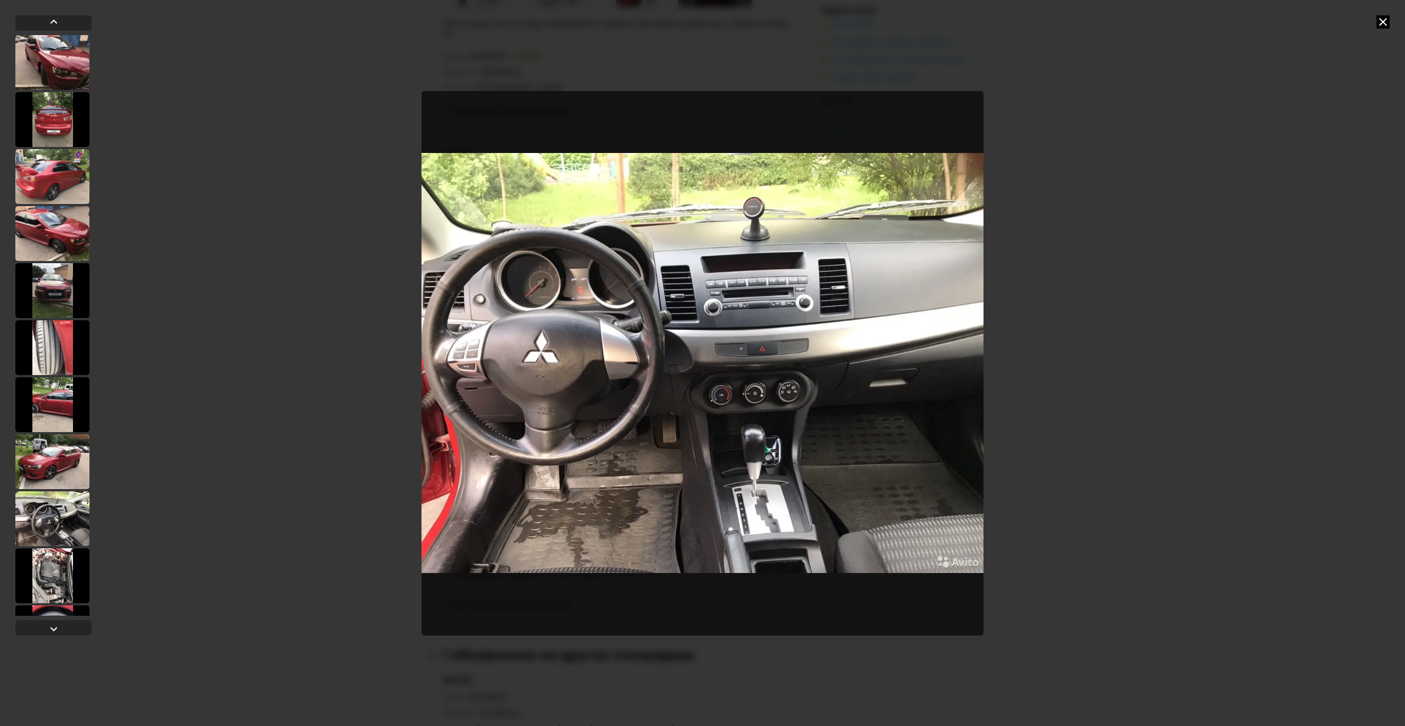
click at [1381, 22] on icon at bounding box center [1382, 21] width 13 height 13
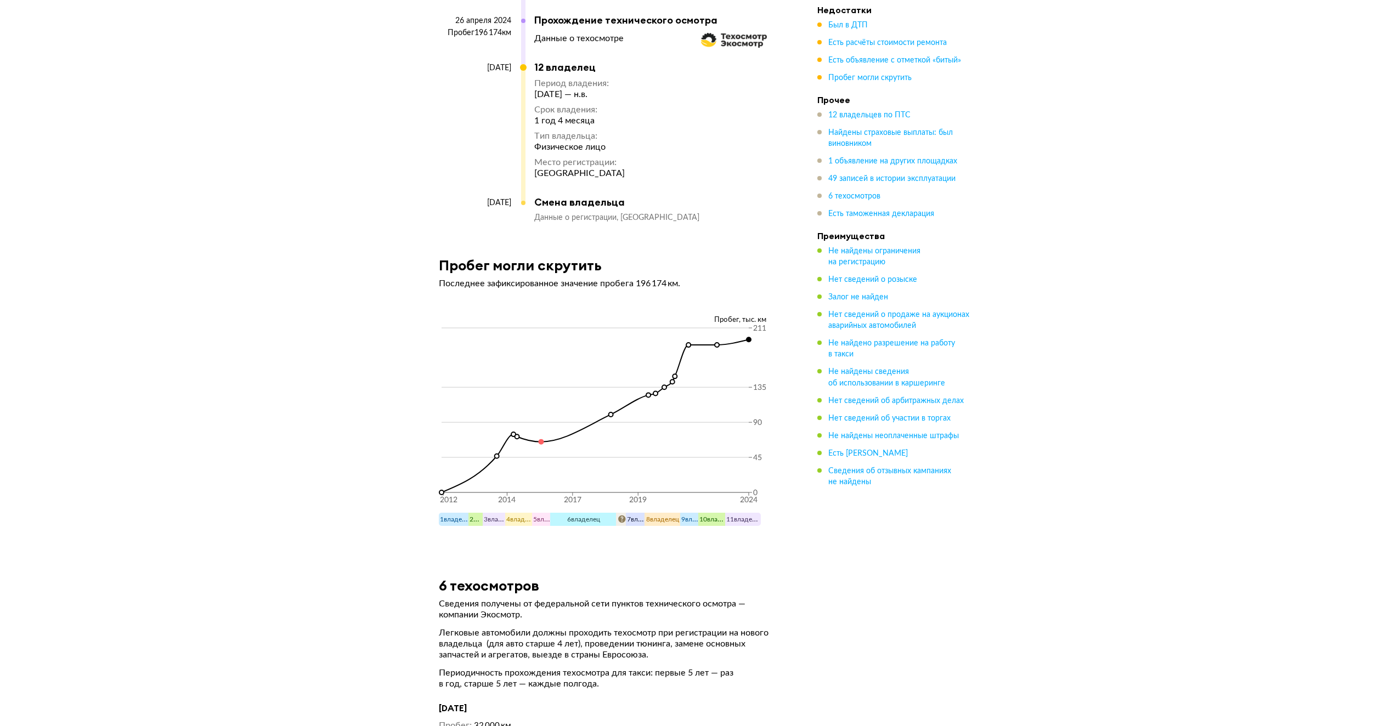
scroll to position [10206, 0]
